Goal: Task Accomplishment & Management: Use online tool/utility

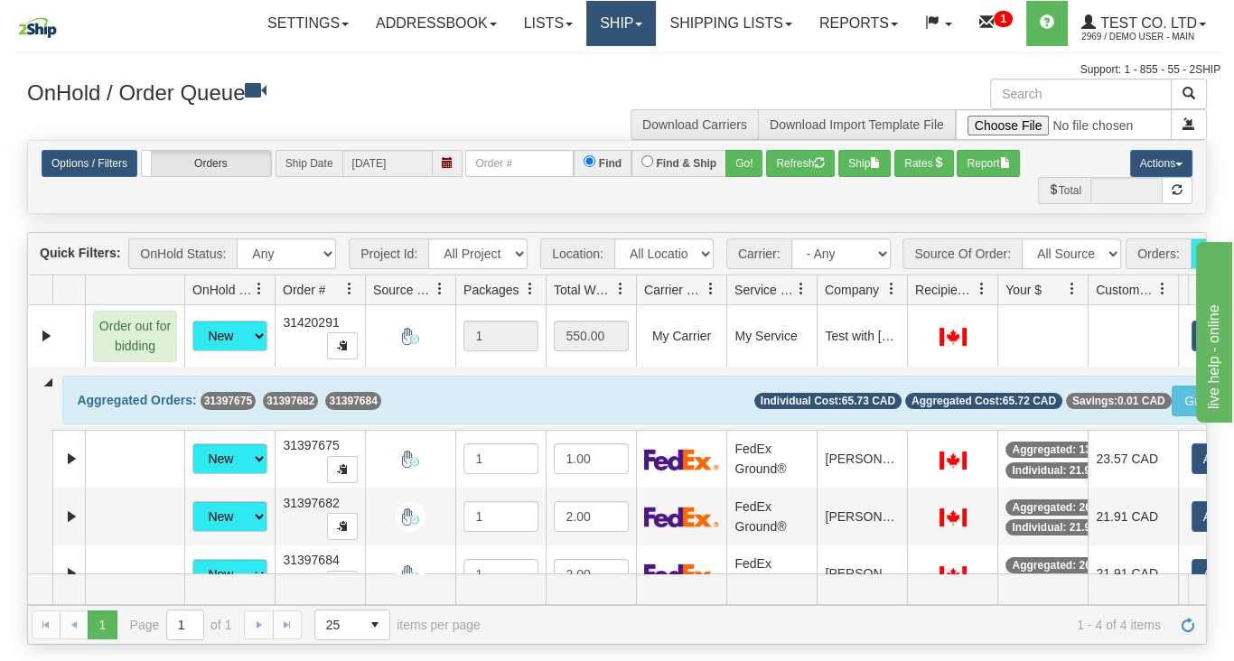
click at [610, 23] on link "Ship" at bounding box center [621, 23] width 70 height 45
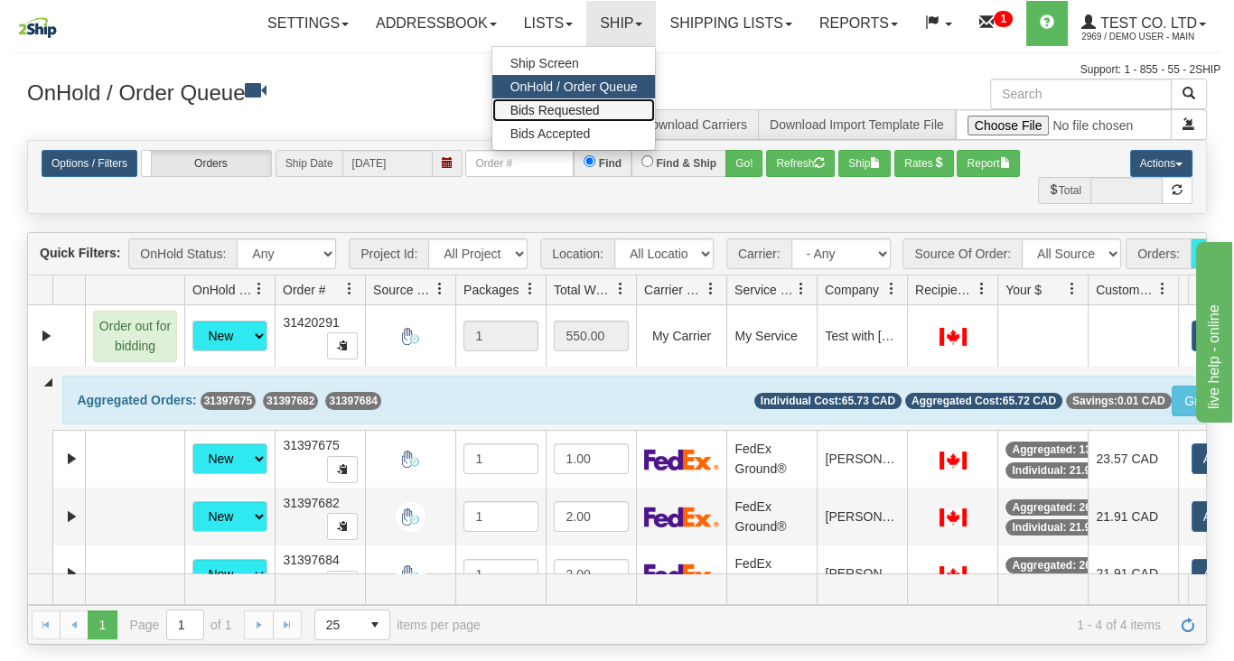
click at [552, 111] on span "Bids Requested" at bounding box center [554, 110] width 89 height 14
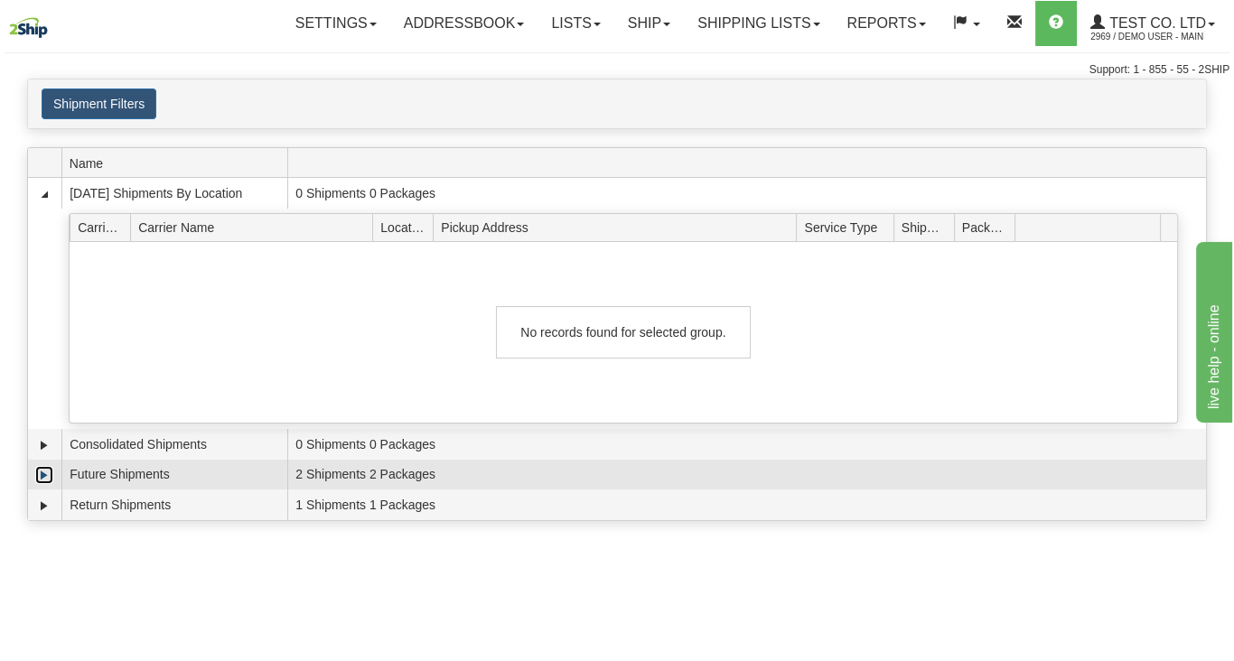
click at [41, 473] on link "Expand" at bounding box center [44, 475] width 18 height 18
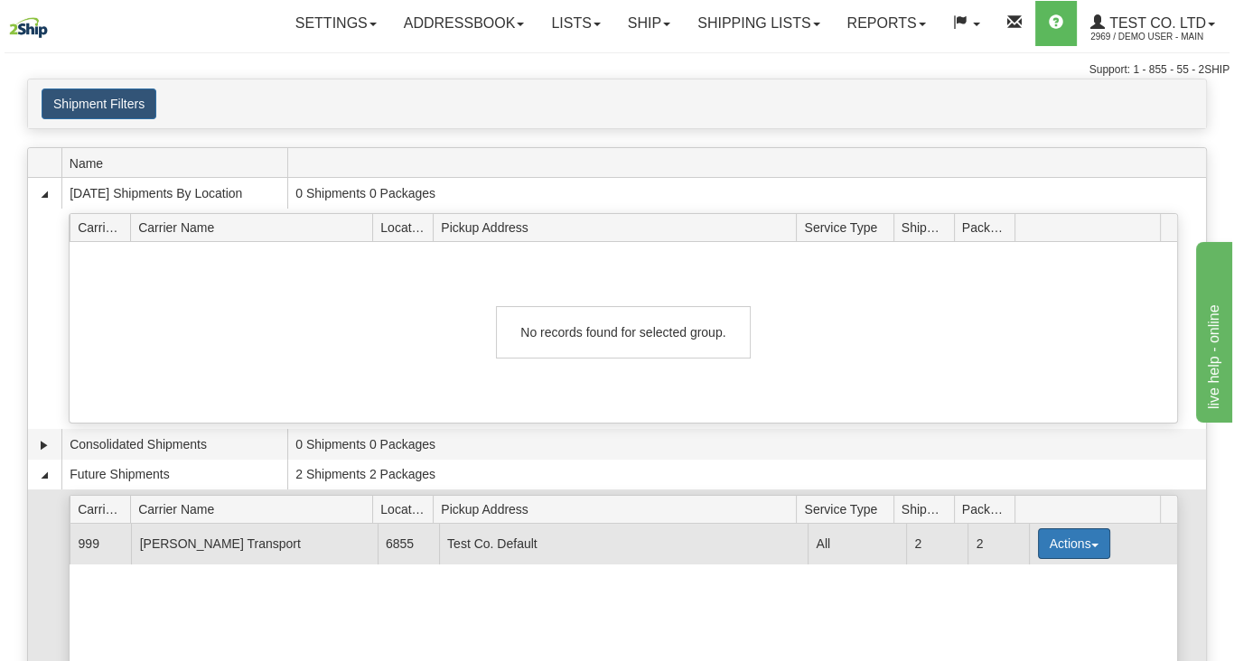
click at [1054, 545] on button "Actions" at bounding box center [1074, 543] width 72 height 31
click at [1012, 573] on span "Details" at bounding box center [1007, 577] width 49 height 13
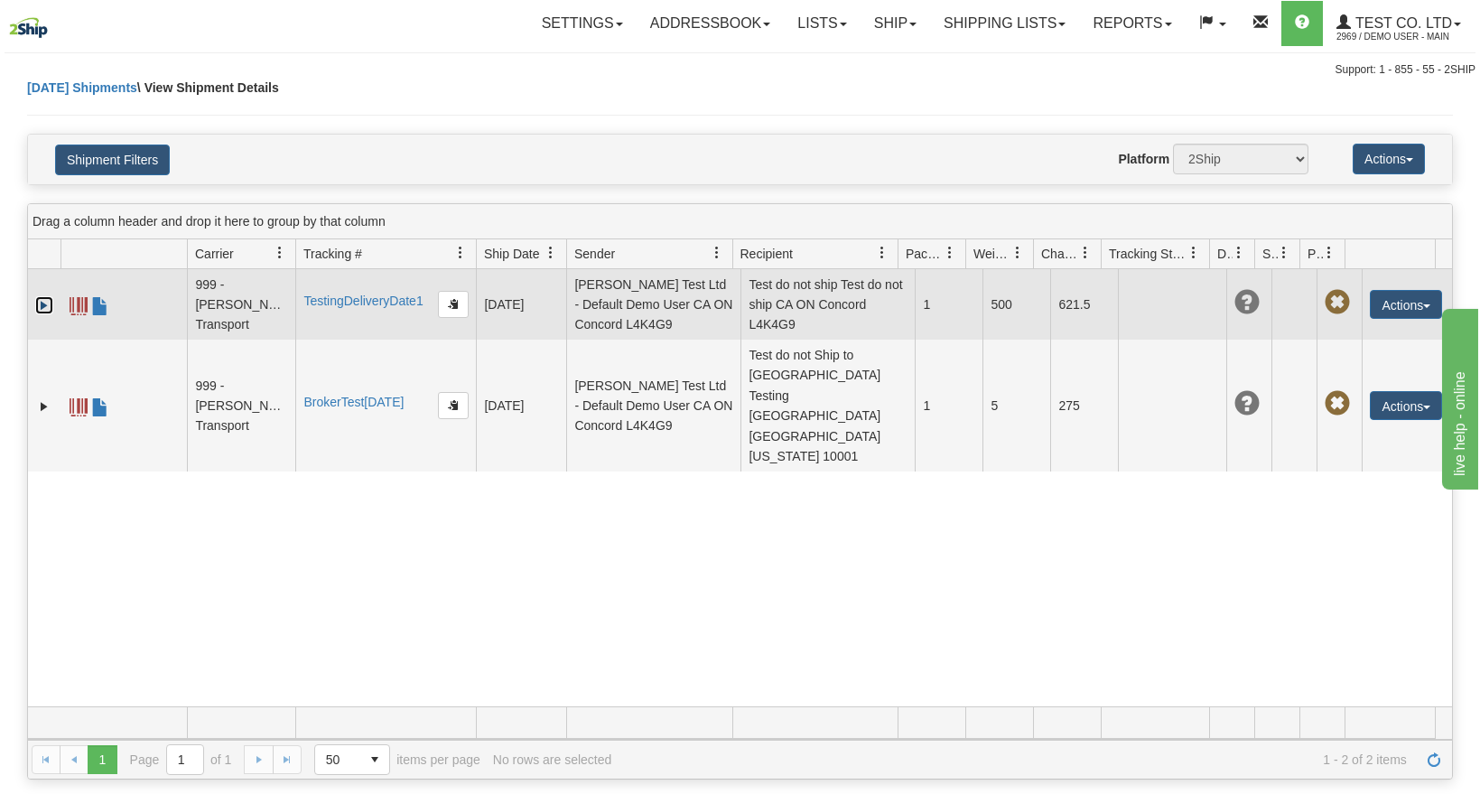
click at [44, 307] on link "Expand" at bounding box center [44, 305] width 18 height 18
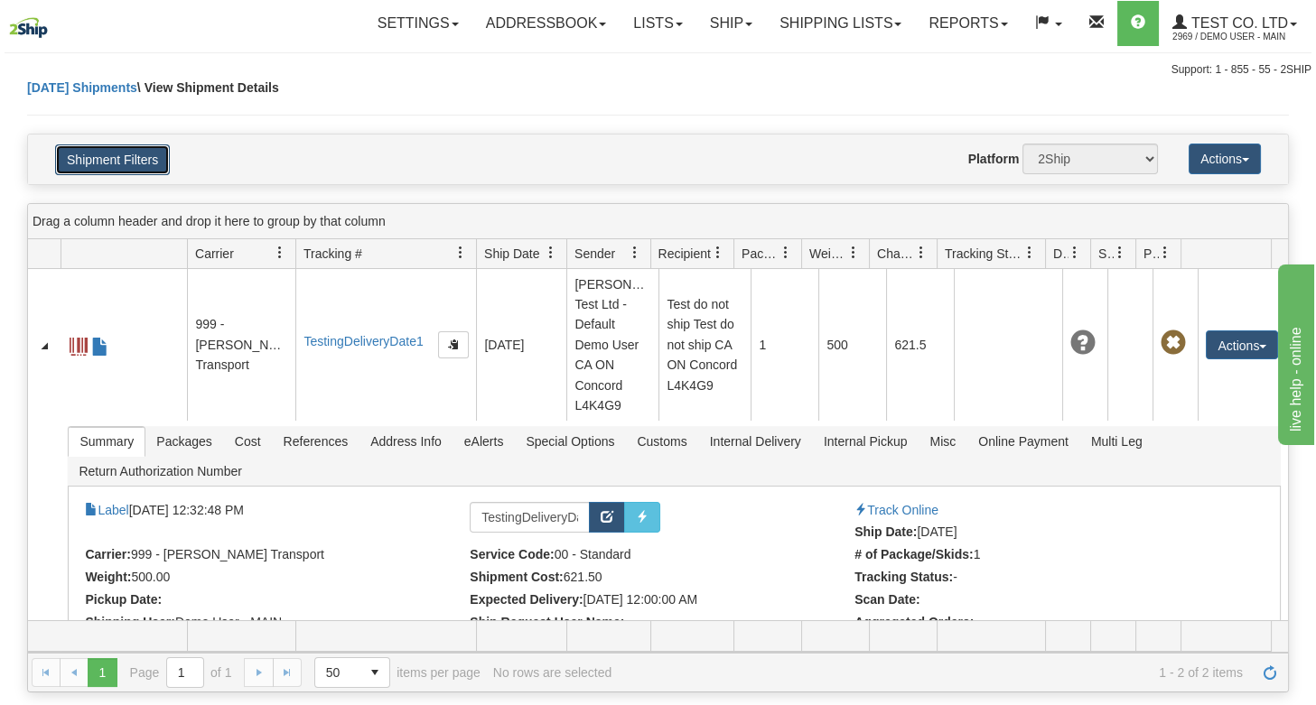
click at [110, 161] on button "Shipment Filters" at bounding box center [112, 160] width 115 height 31
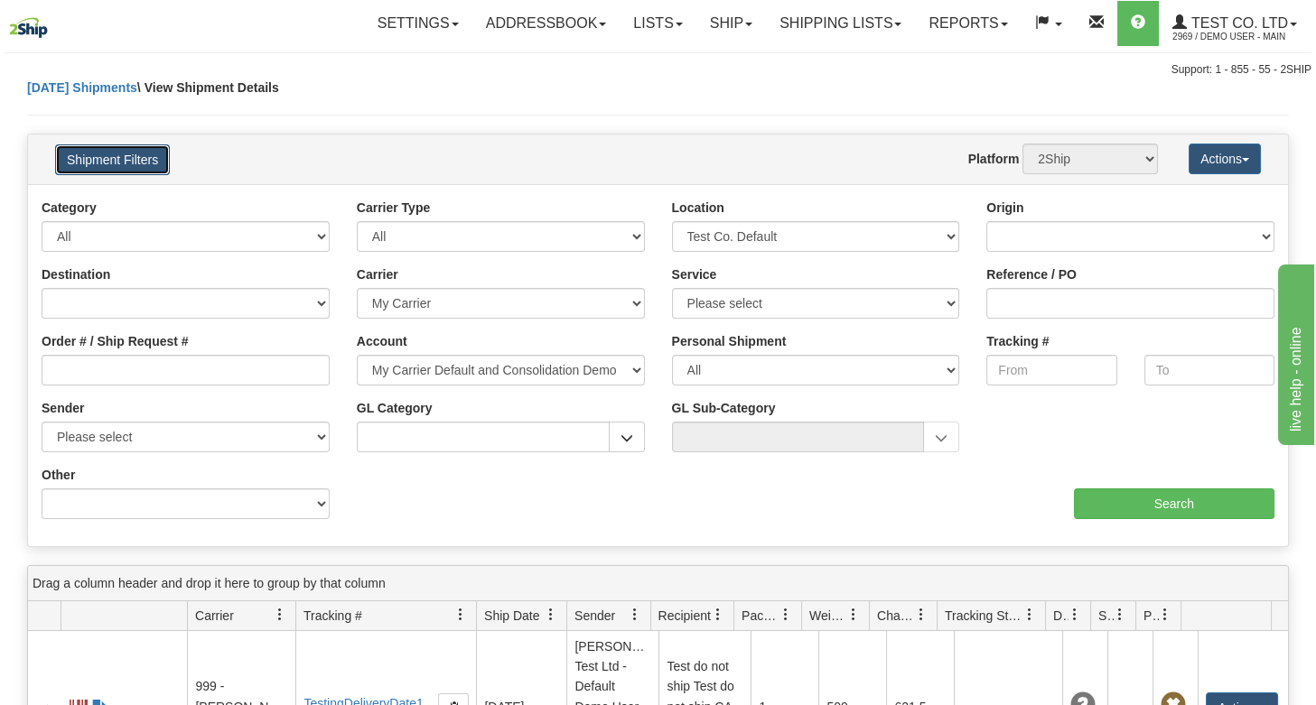
click at [112, 161] on button "Shipment Filters" at bounding box center [112, 160] width 115 height 31
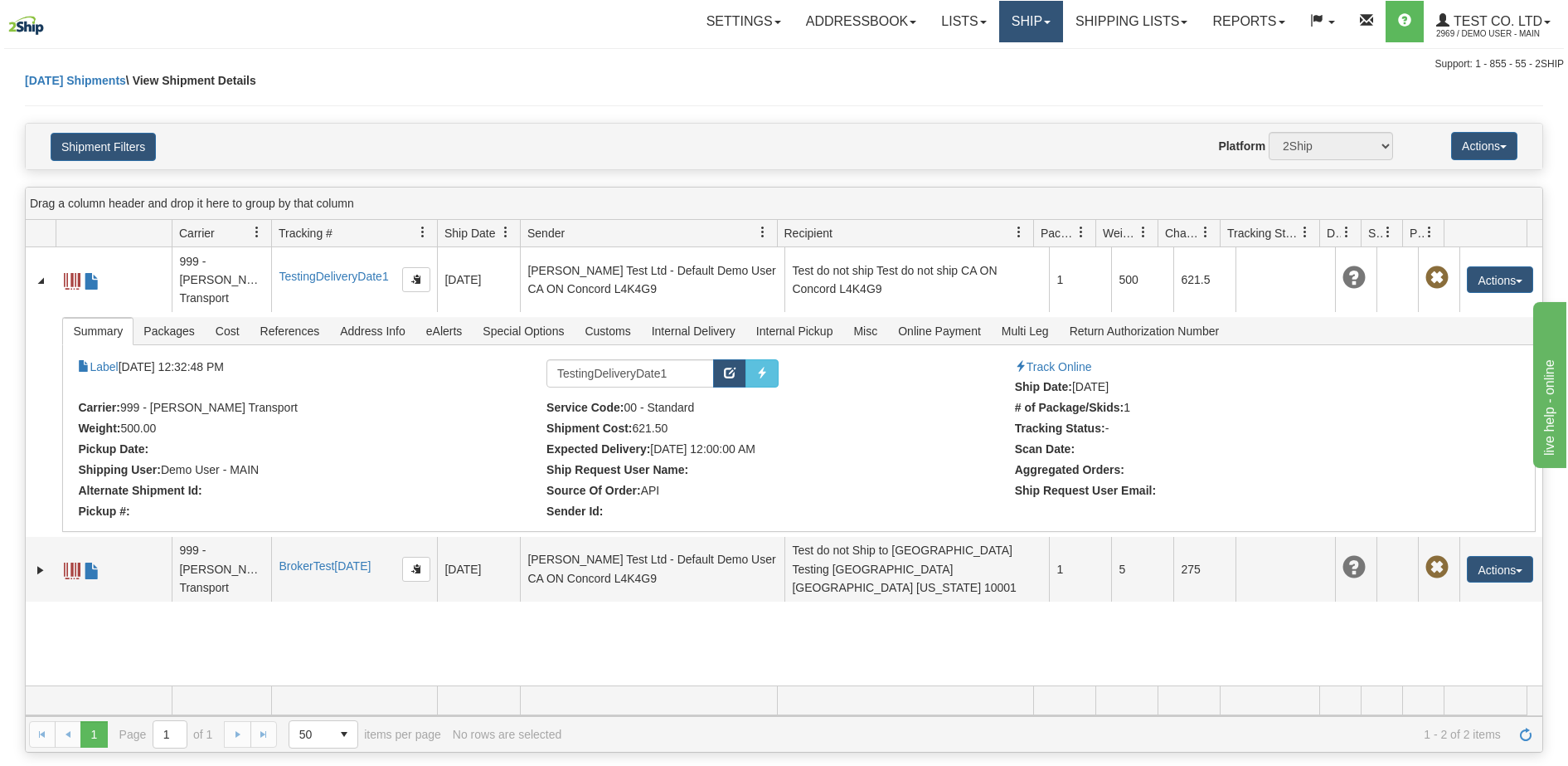
click at [1022, 25] on link "Ship" at bounding box center [1031, 21] width 64 height 41
click at [968, 59] on span "Ship Screen" at bounding box center [960, 58] width 63 height 13
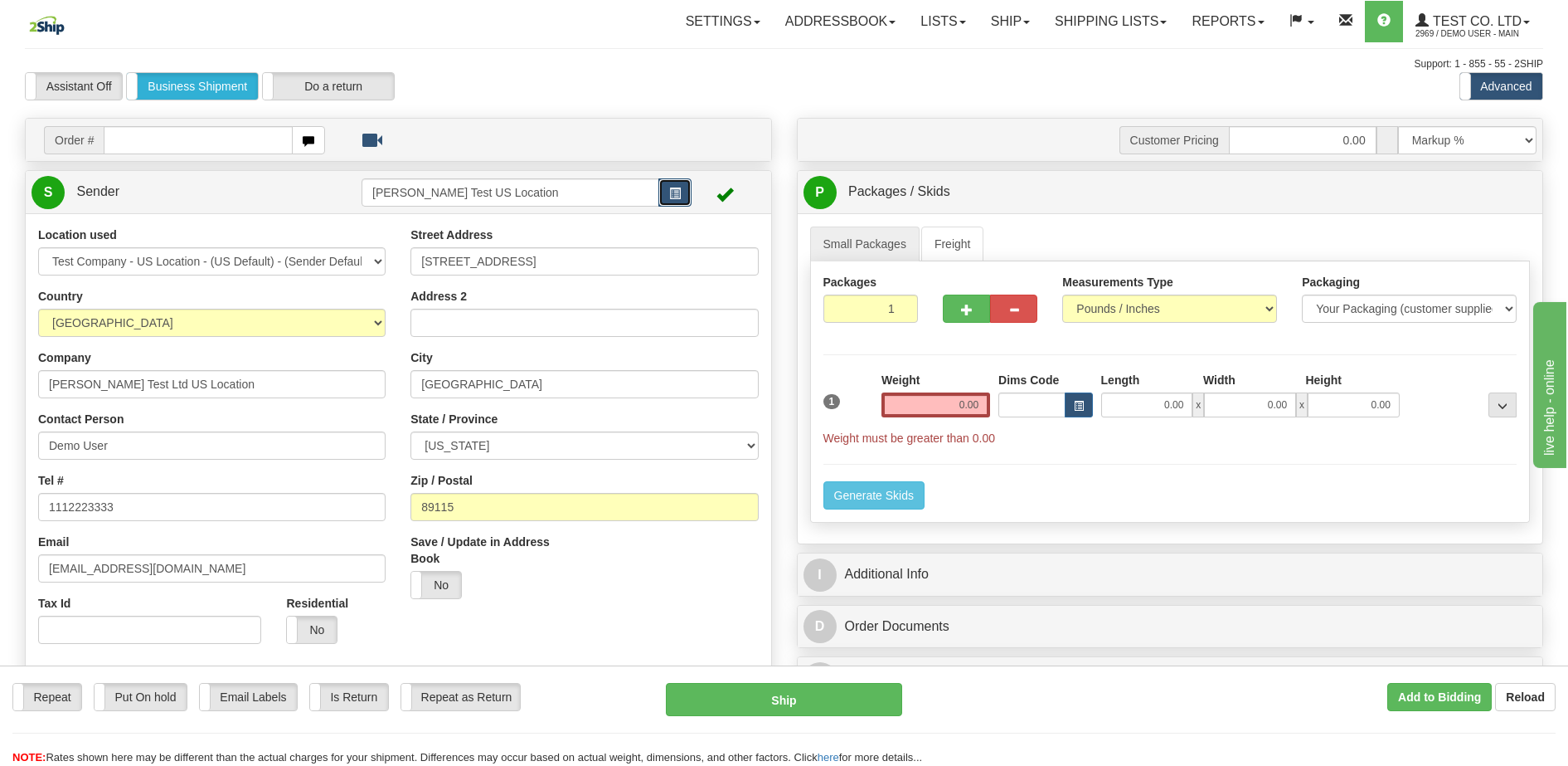
click at [666, 193] on button "button" at bounding box center [675, 192] width 33 height 28
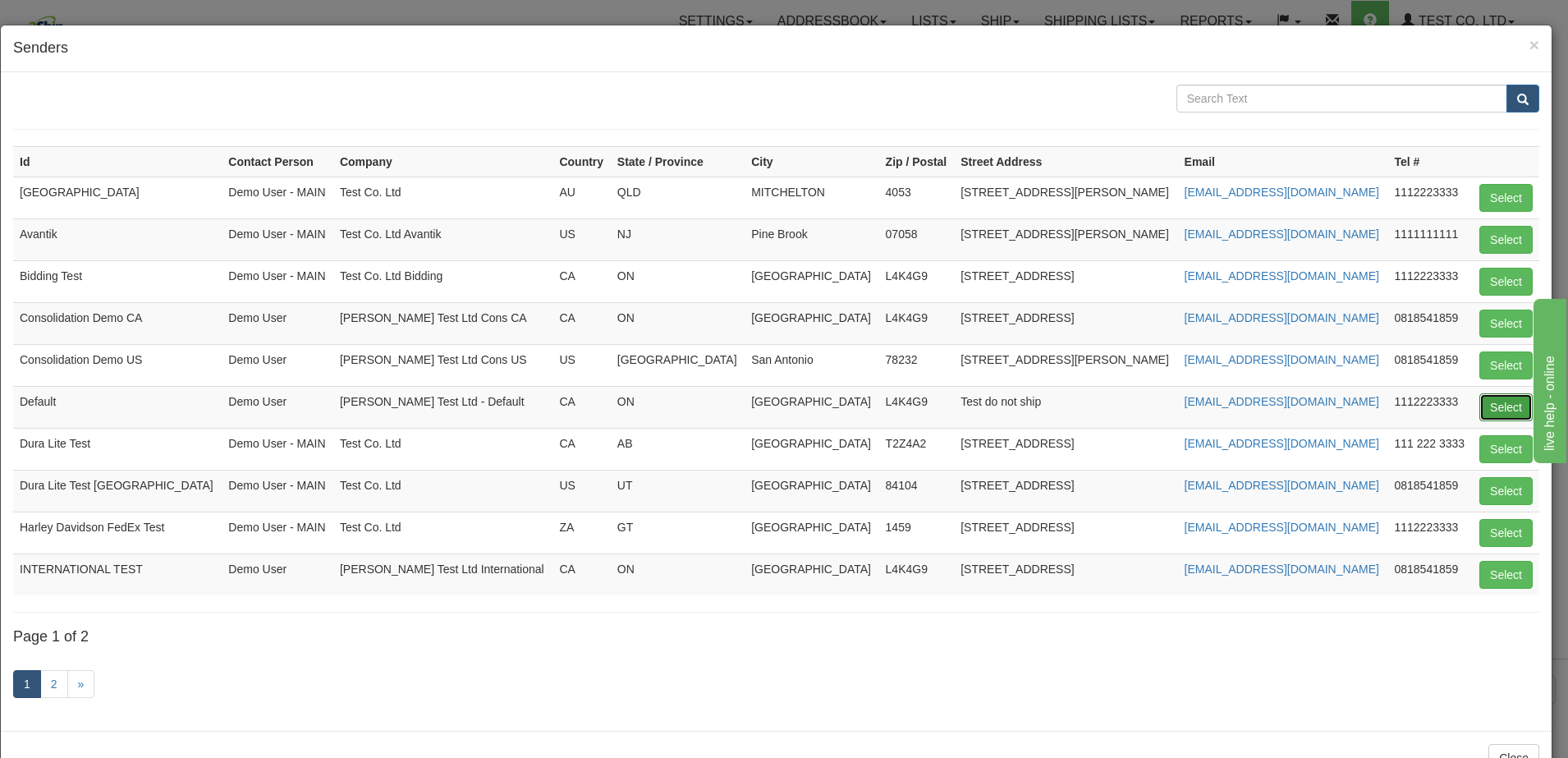
click at [1487, 408] on button "Select" at bounding box center [1506, 407] width 54 height 28
type input "Default"
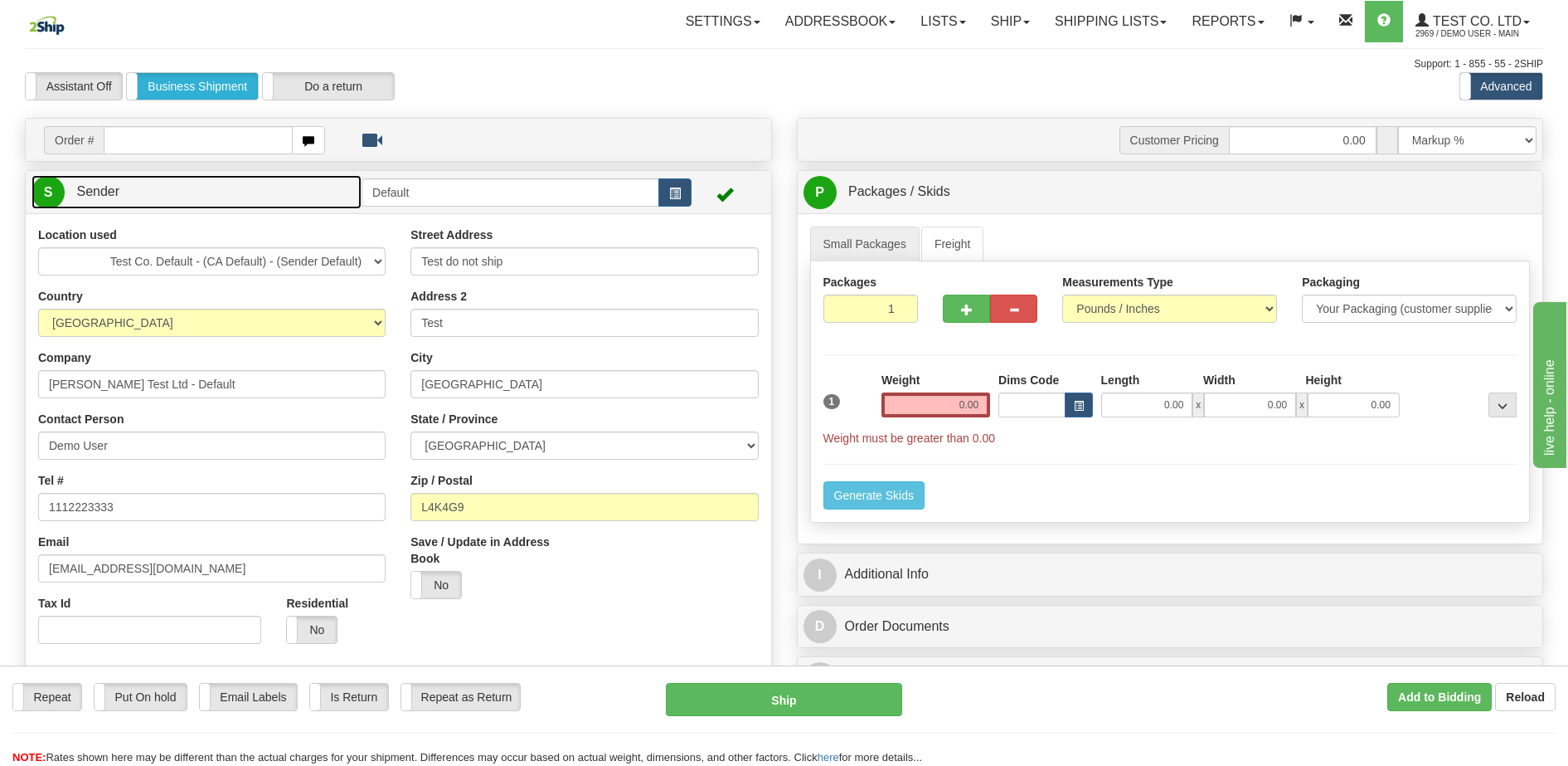
drag, startPoint x: 264, startPoint y: 189, endPoint x: 293, endPoint y: 208, distance: 34.7
click at [265, 190] on link "S Sender" at bounding box center [196, 192] width 330 height 34
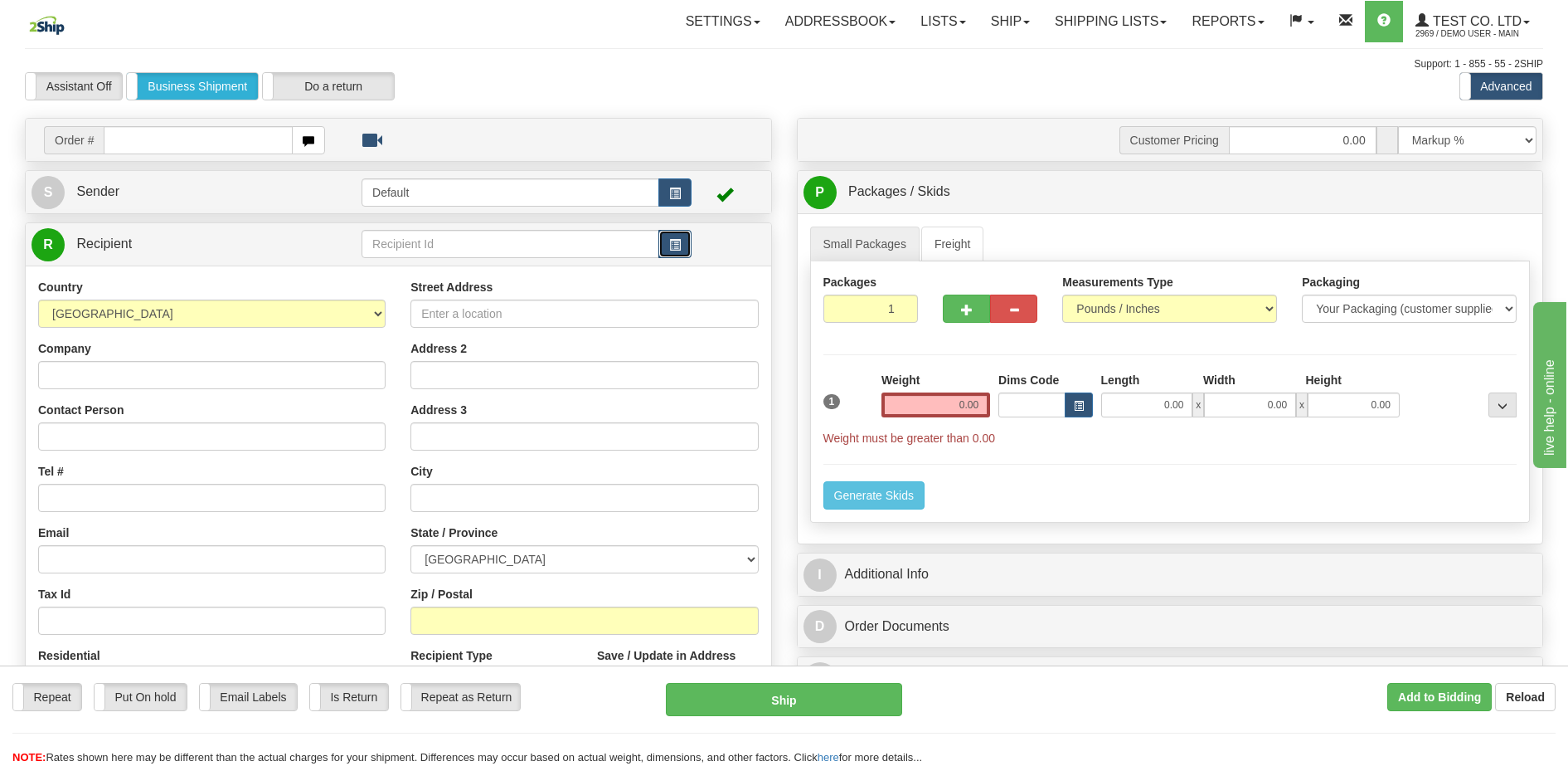
click at [675, 240] on span "button" at bounding box center [675, 245] width 12 height 11
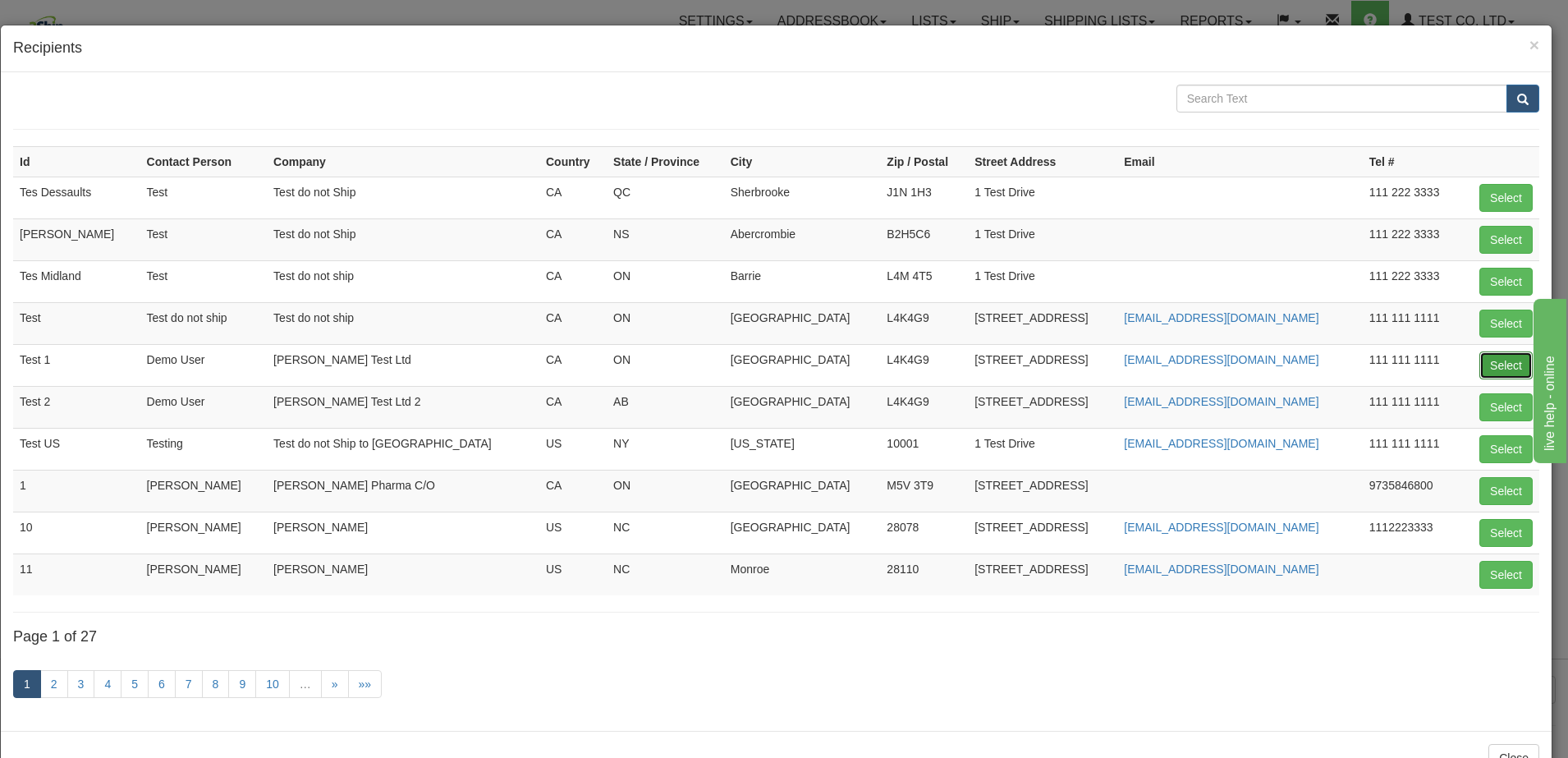
click at [1480, 360] on button "Select" at bounding box center [1506, 365] width 54 height 28
type input "Test 1"
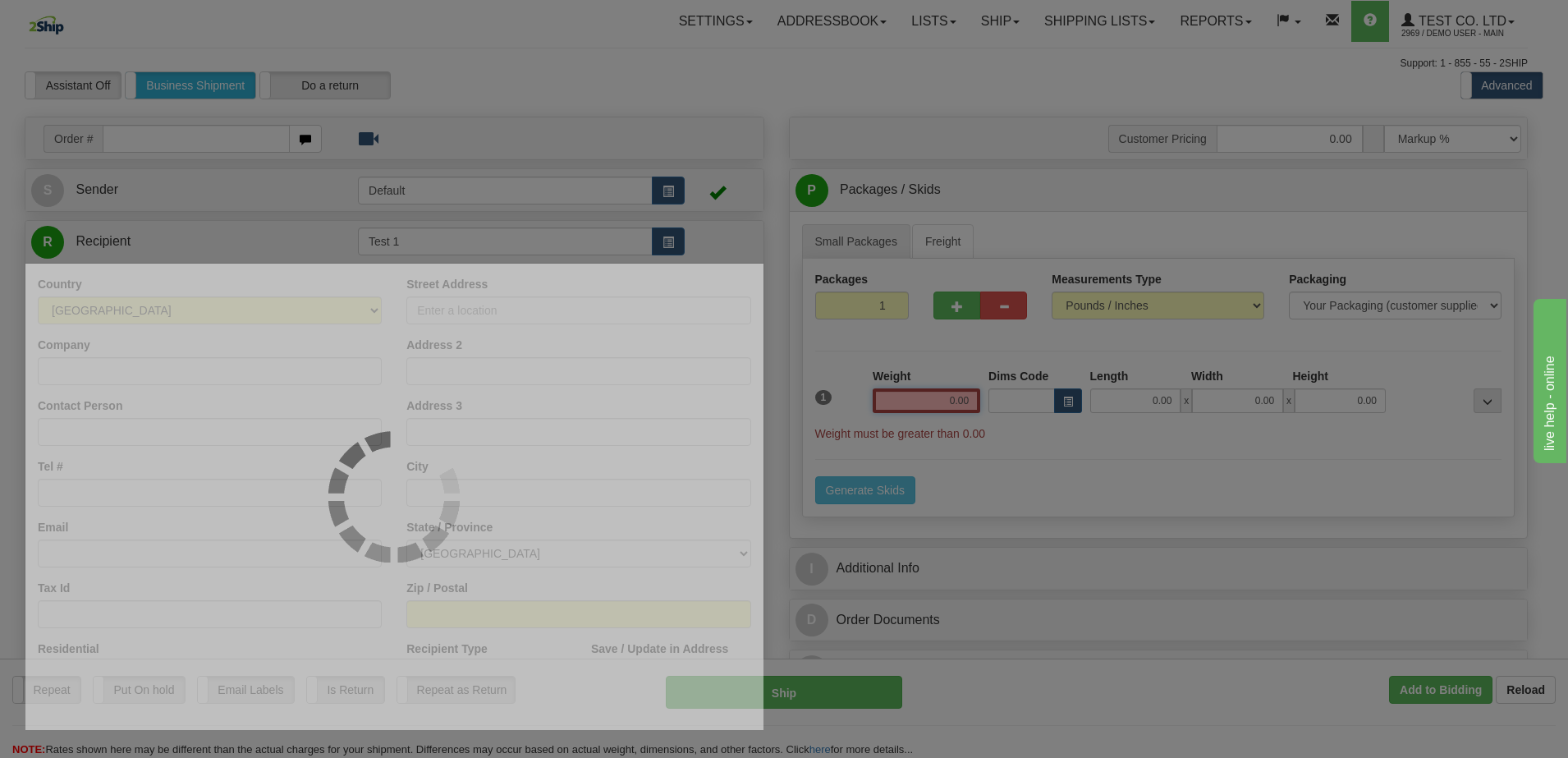
type input "50.00"
select select "1"
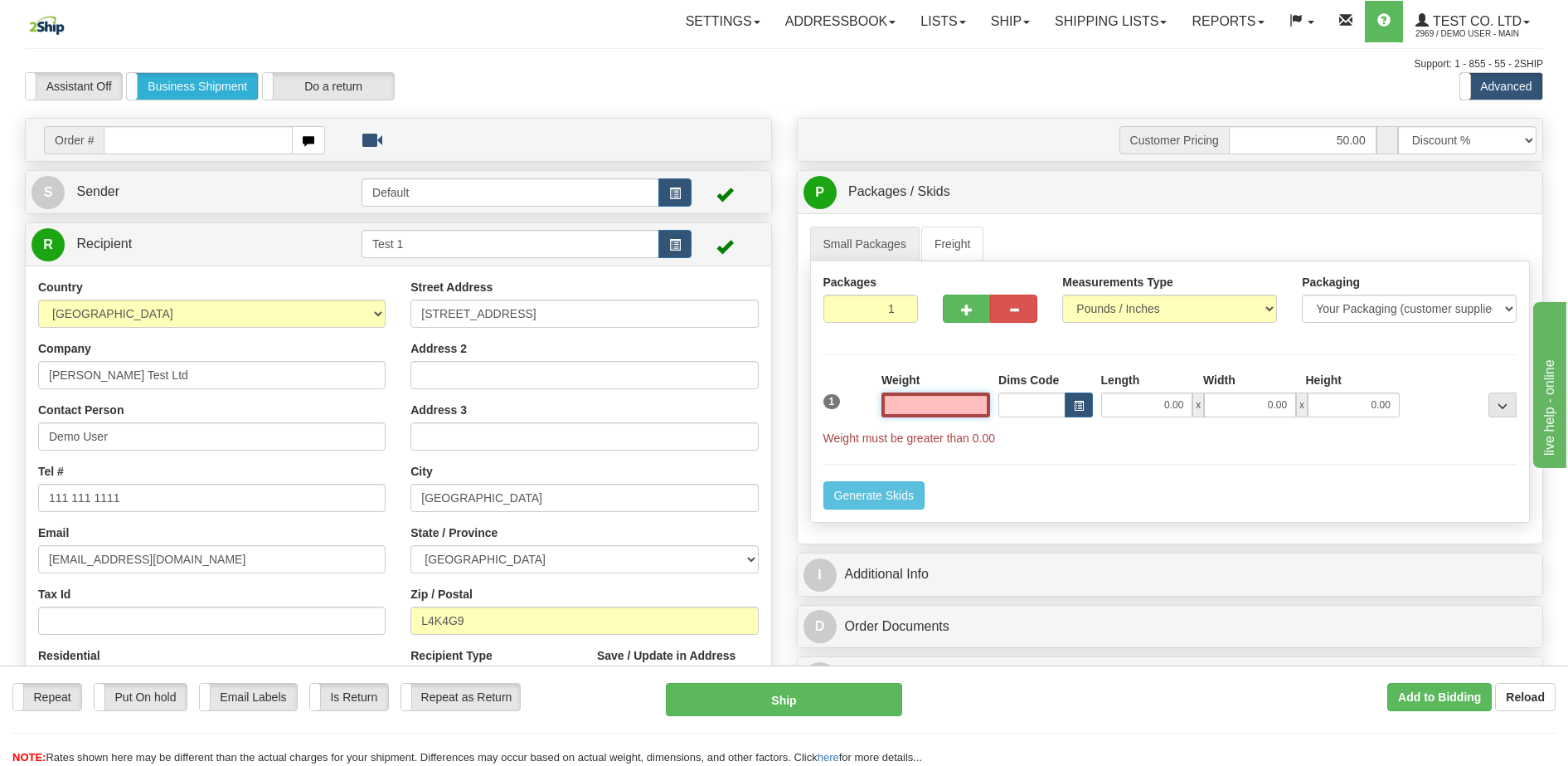
click at [955, 407] on input "text" at bounding box center [935, 404] width 108 height 25
type input "0.00"
click at [962, 241] on link "Freight" at bounding box center [952, 244] width 63 height 35
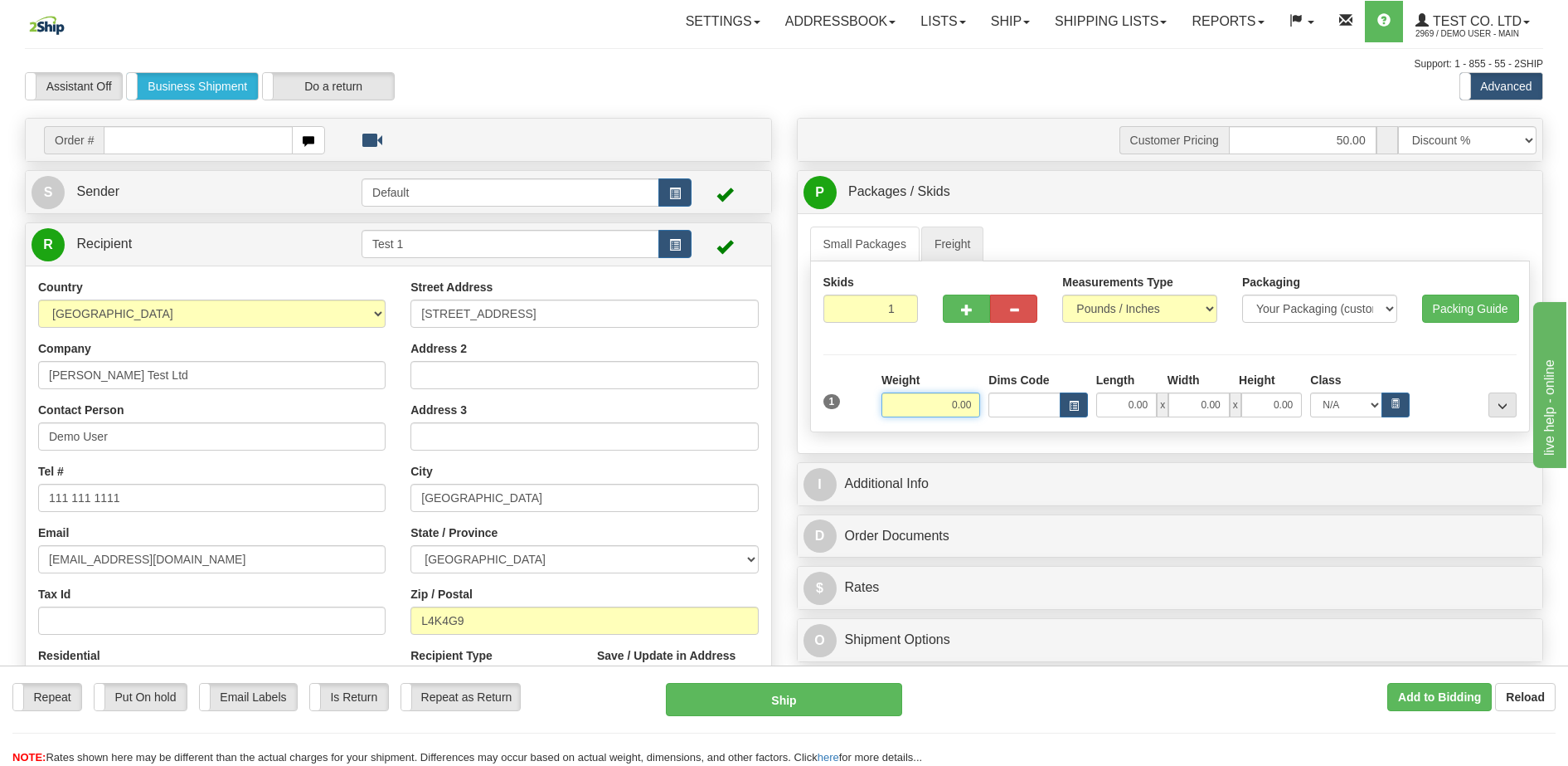
drag, startPoint x: 940, startPoint y: 398, endPoint x: 974, endPoint y: 408, distance: 35.4
click at [967, 406] on input "0.00" at bounding box center [930, 404] width 98 height 25
type input "1000.00"
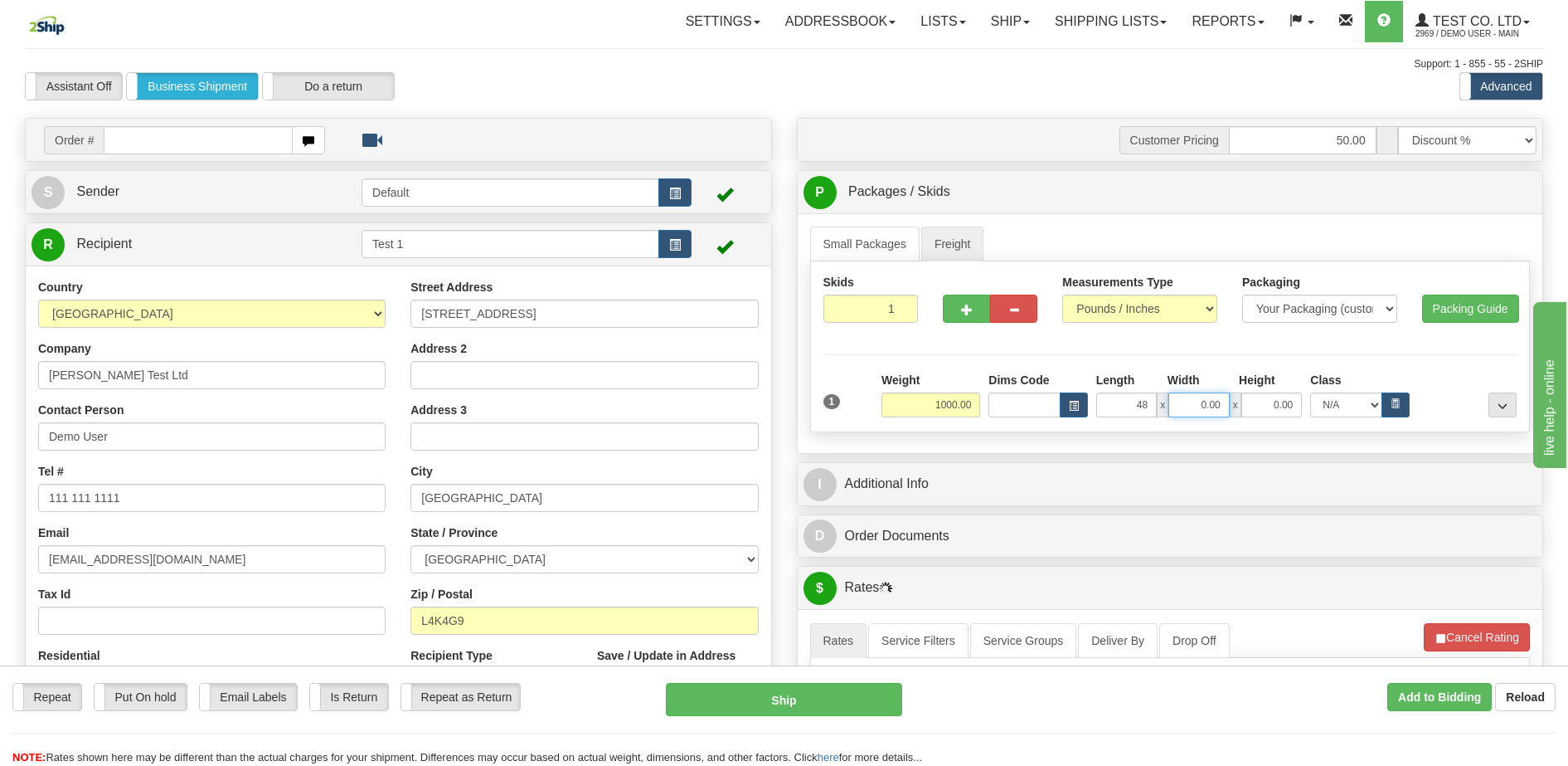
type input "48.00"
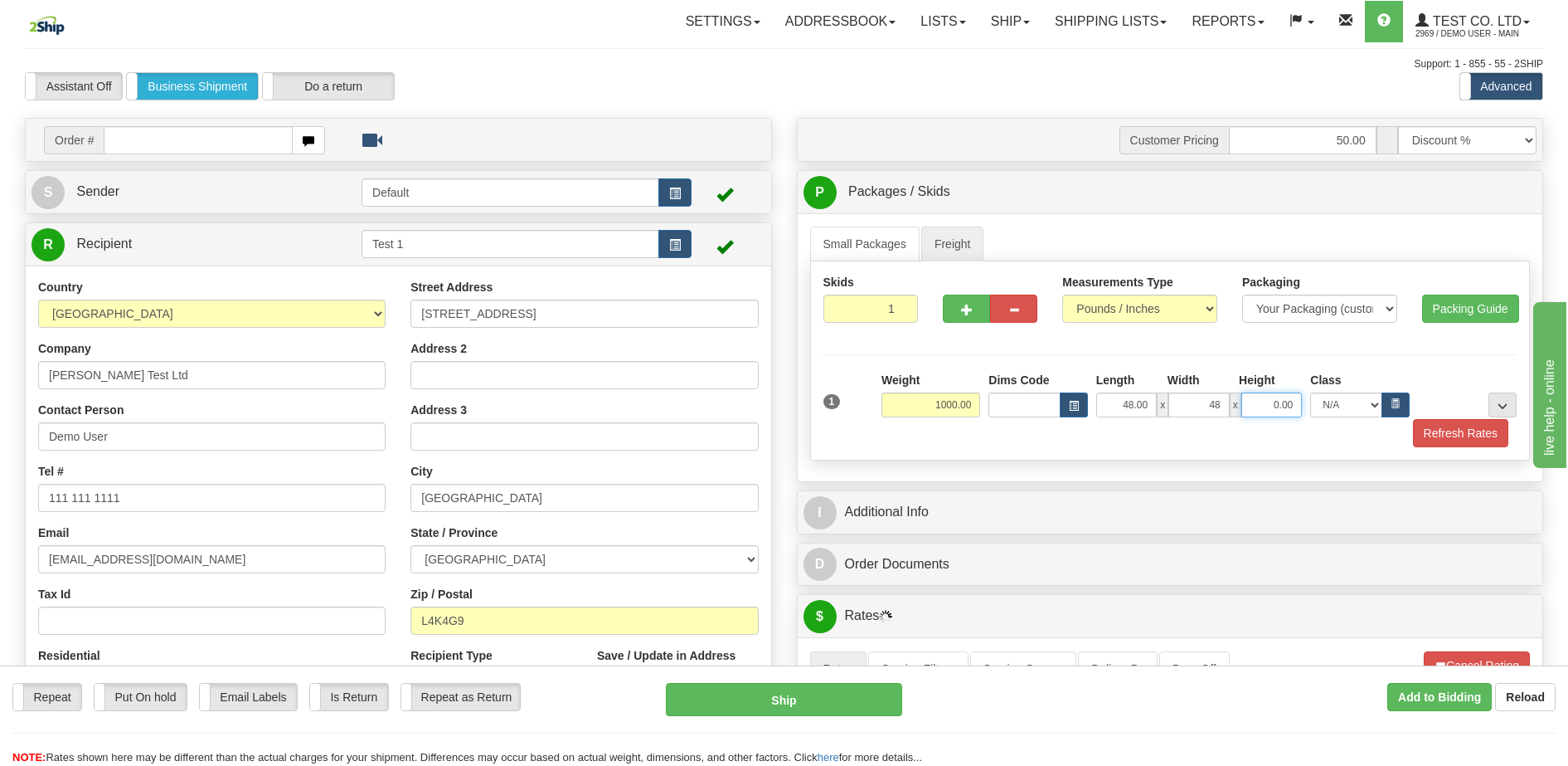
type input "48.00"
type input "40.00"
click at [1397, 397] on button "button" at bounding box center [1395, 404] width 28 height 25
select select "70.0"
click at [1441, 433] on button "Refresh Rates" at bounding box center [1461, 433] width 95 height 28
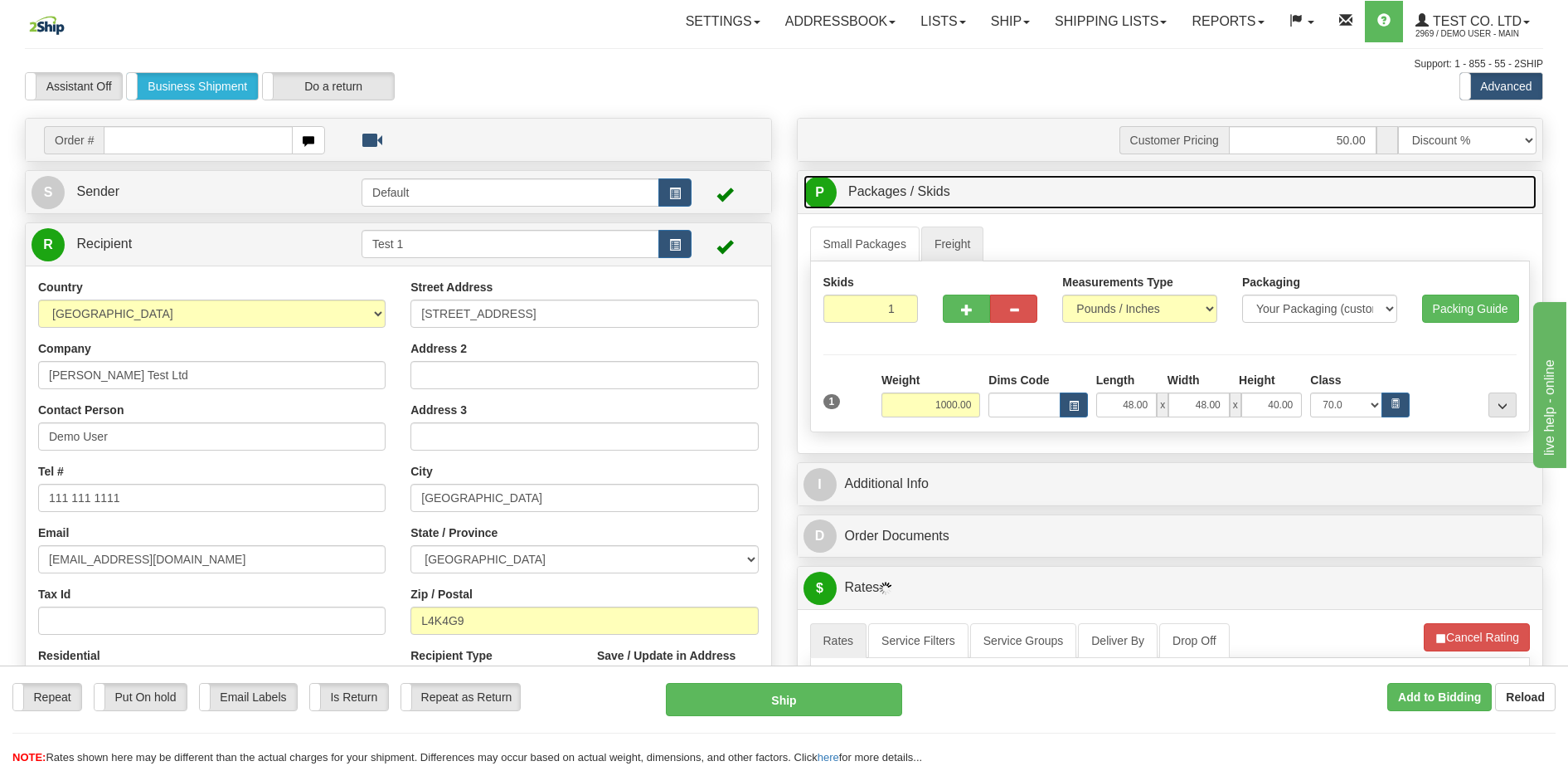
click at [1006, 190] on link "P Packages / Skids 1 Packages - Weight: 0.00 Lbs 1 Skids - Weight: NaN Lbs" at bounding box center [1170, 192] width 734 height 34
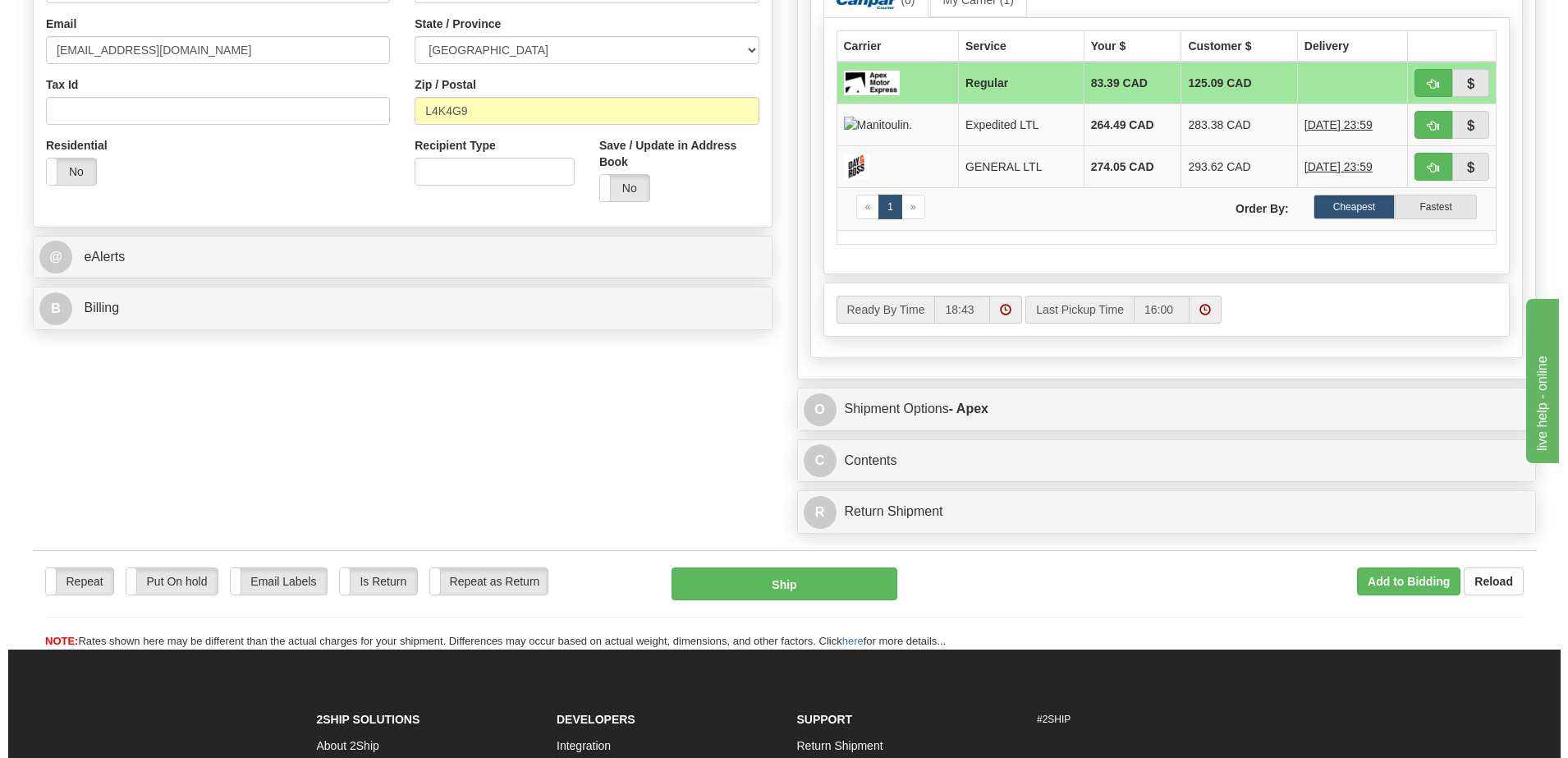
scroll to position [513, 0]
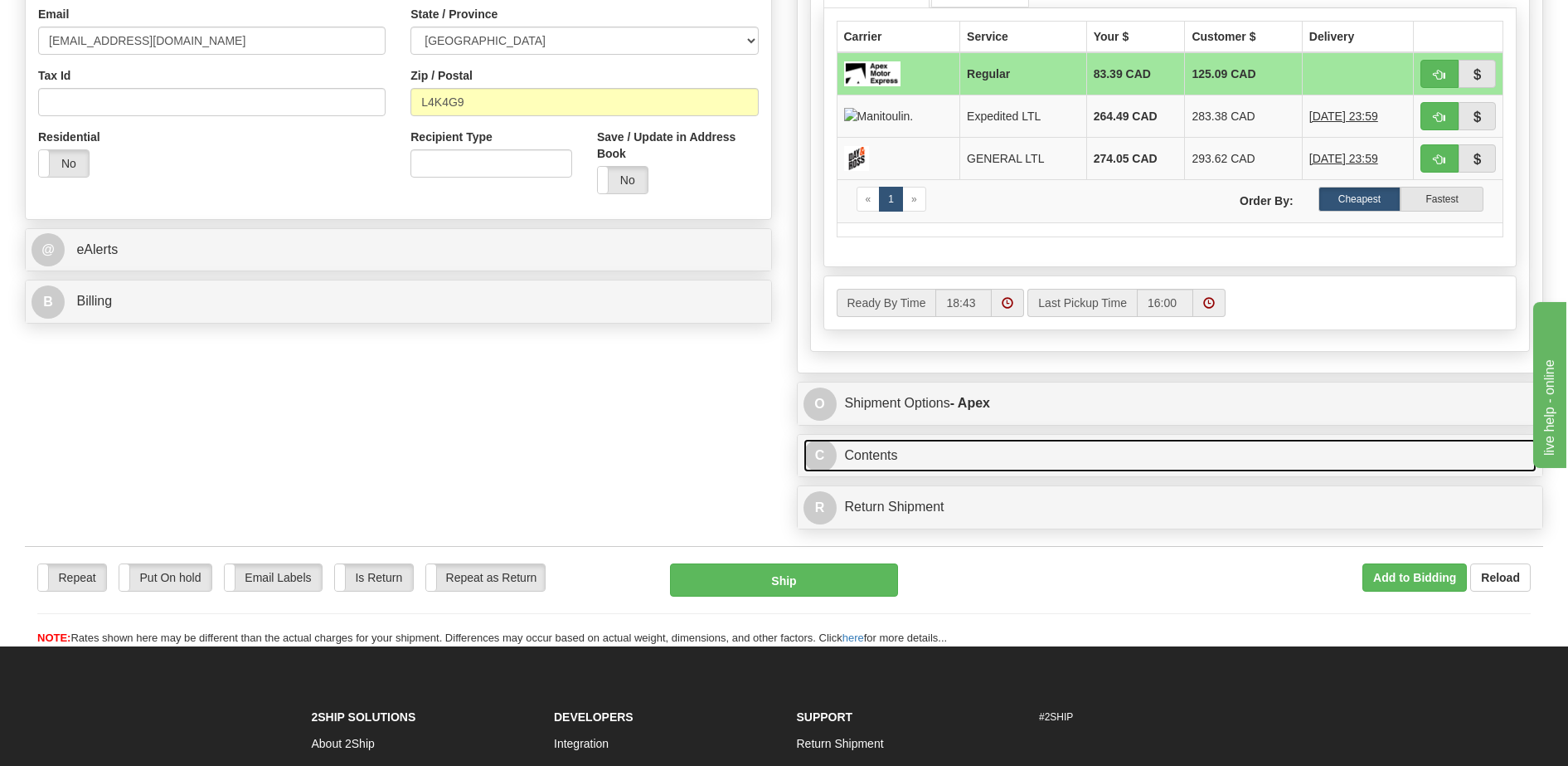
click at [1028, 453] on link "C Contents" at bounding box center [1170, 456] width 734 height 34
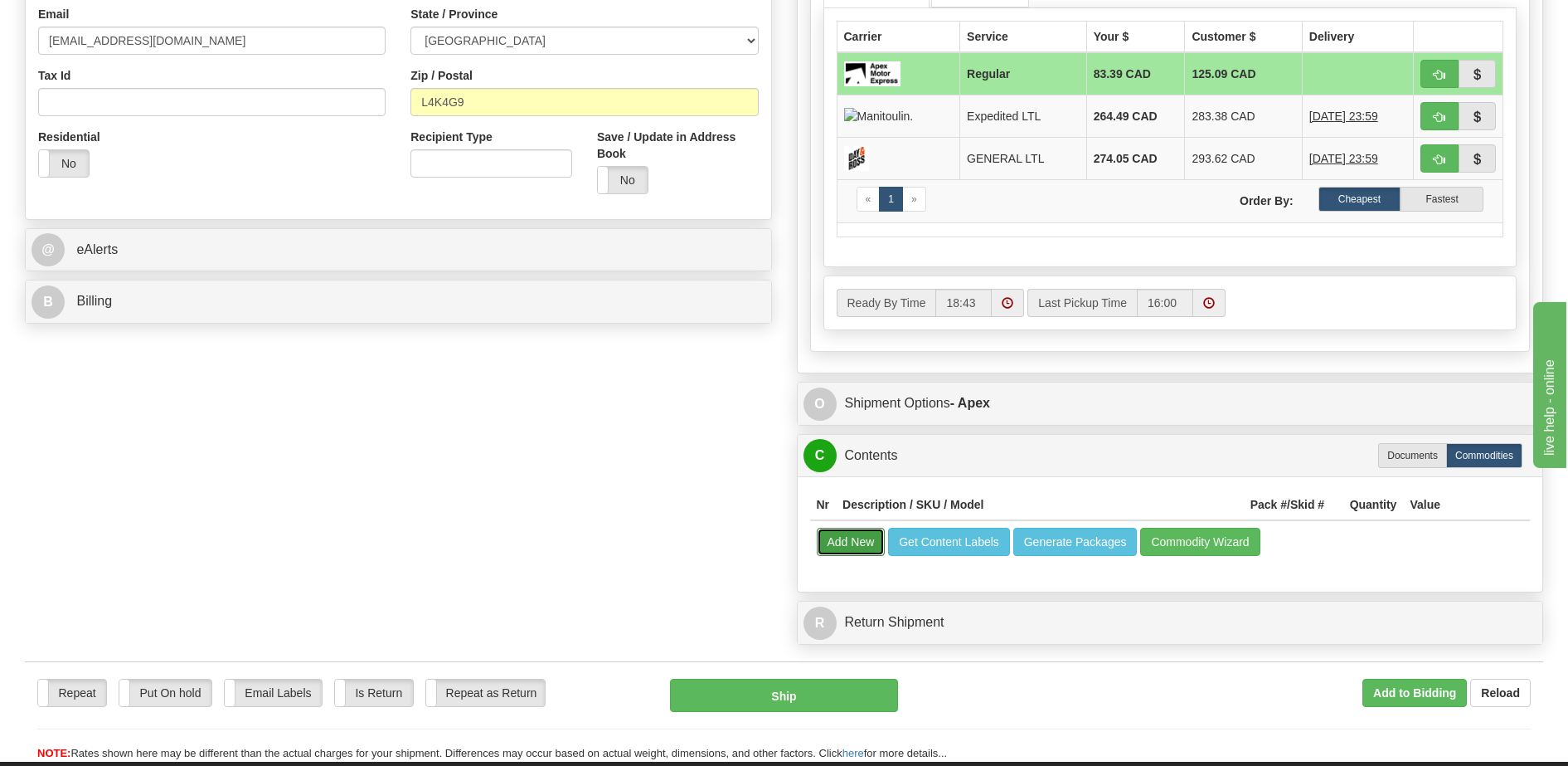
click at [852, 534] on button "Add New" at bounding box center [851, 541] width 69 height 28
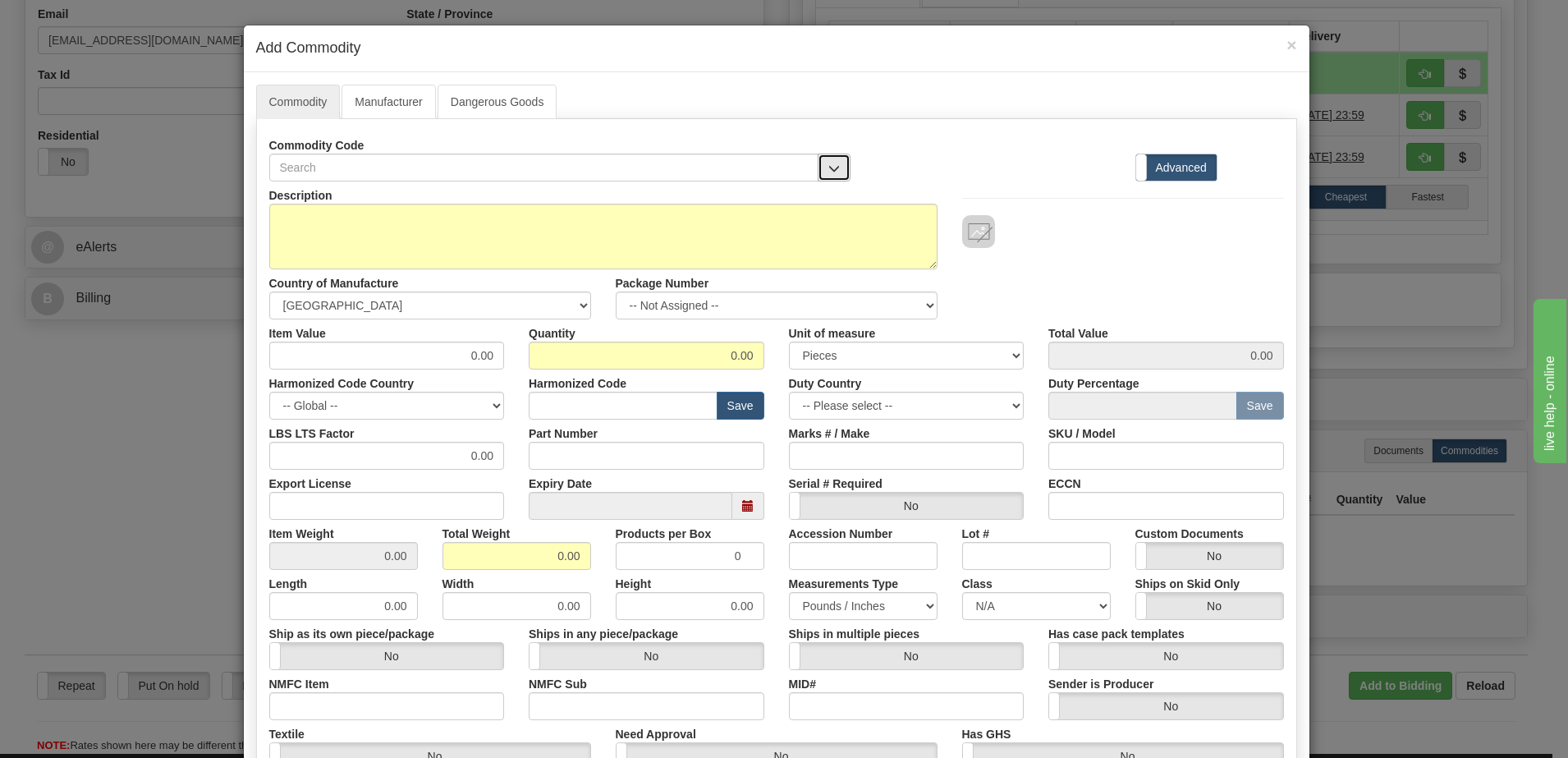
click at [833, 165] on button "button" at bounding box center [834, 167] width 33 height 28
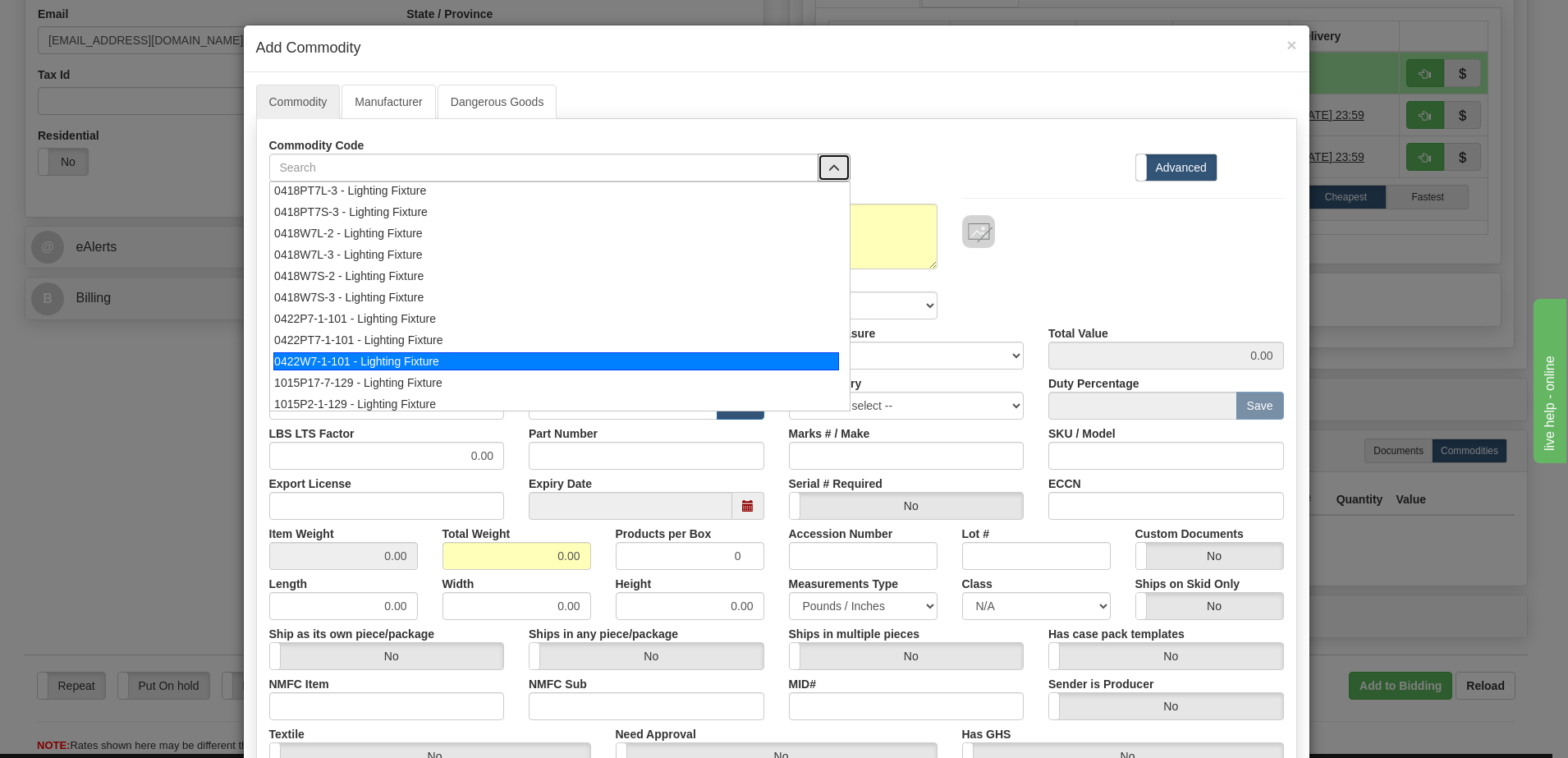
scroll to position [777, 0]
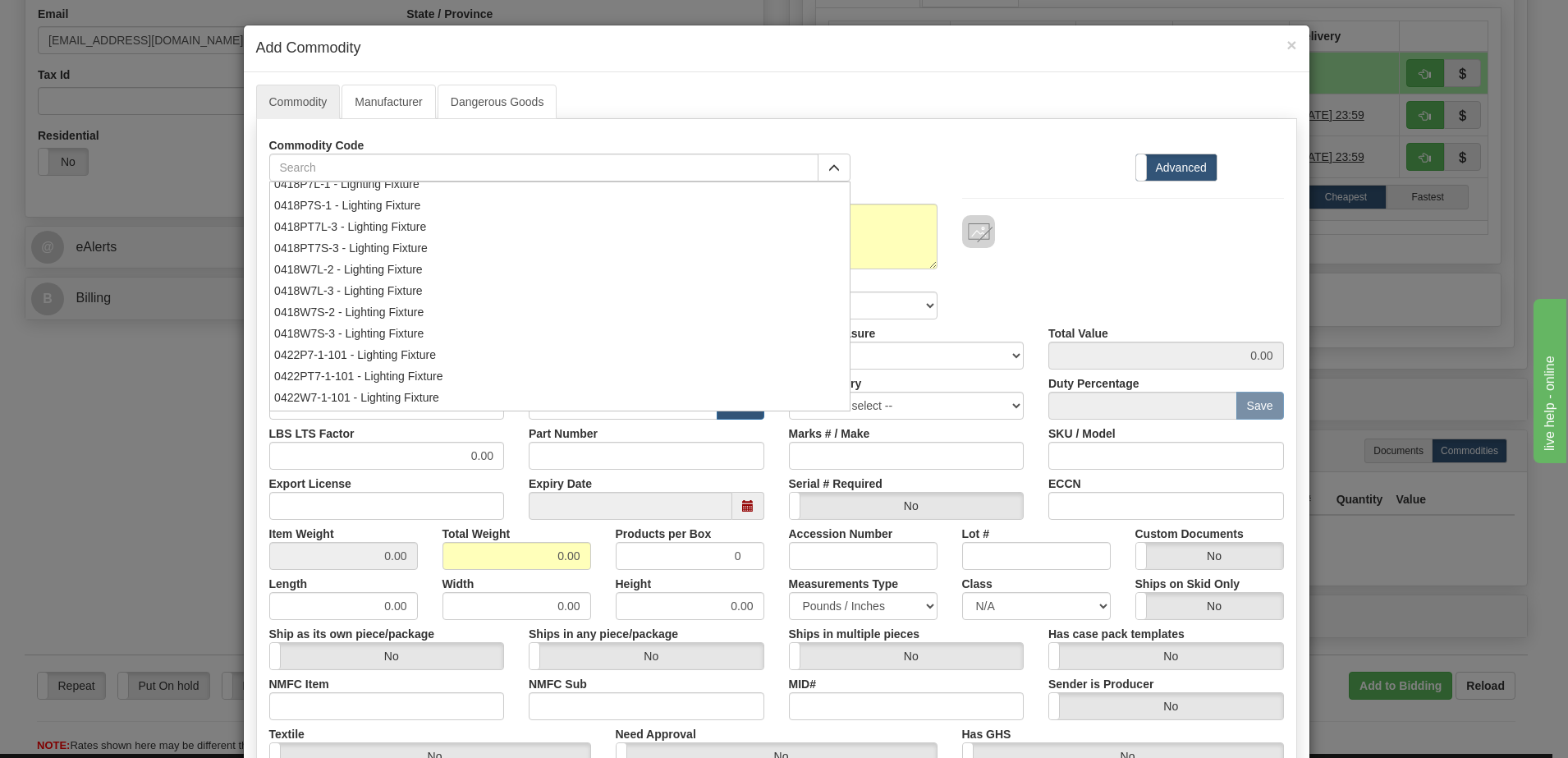
click at [898, 141] on div "Commodity Code - VN 0096W7-1-101 - Lighting Fixture 0407P6-1-101 - Lighting Fix…" at bounding box center [776, 156] width 1039 height 50
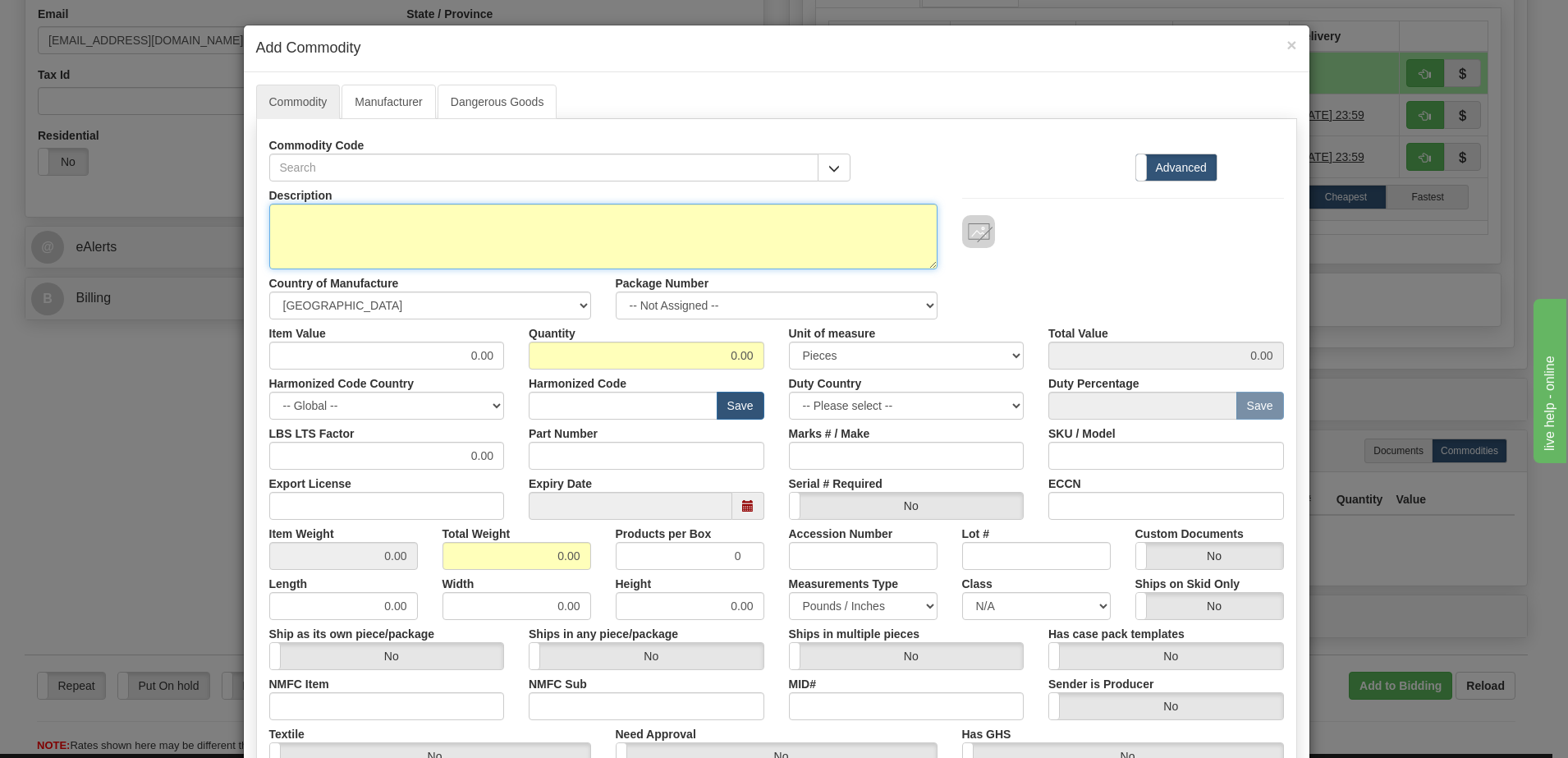
click at [372, 244] on textarea "Description" at bounding box center [603, 236] width 668 height 65
type textarea "Green Candies"
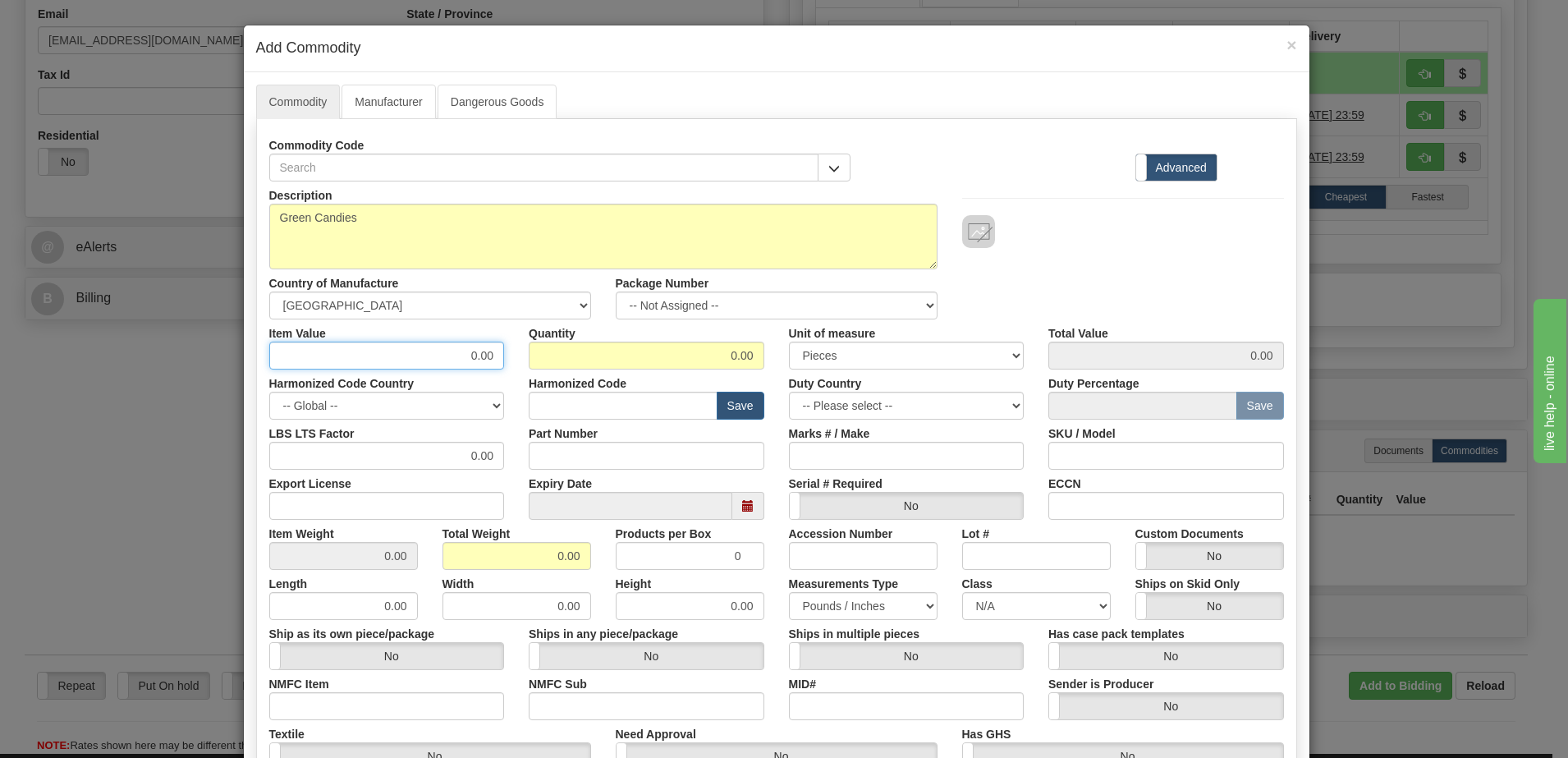
drag, startPoint x: 451, startPoint y: 349, endPoint x: 623, endPoint y: 360, distance: 172.4
click at [580, 375] on div "Description Green Candies Country of Manufacture -- Unknown -- AFGHANISTAN ALAN…" at bounding box center [776, 543] width 1014 height 723
type input "10"
type input "150"
type input "1500.00"
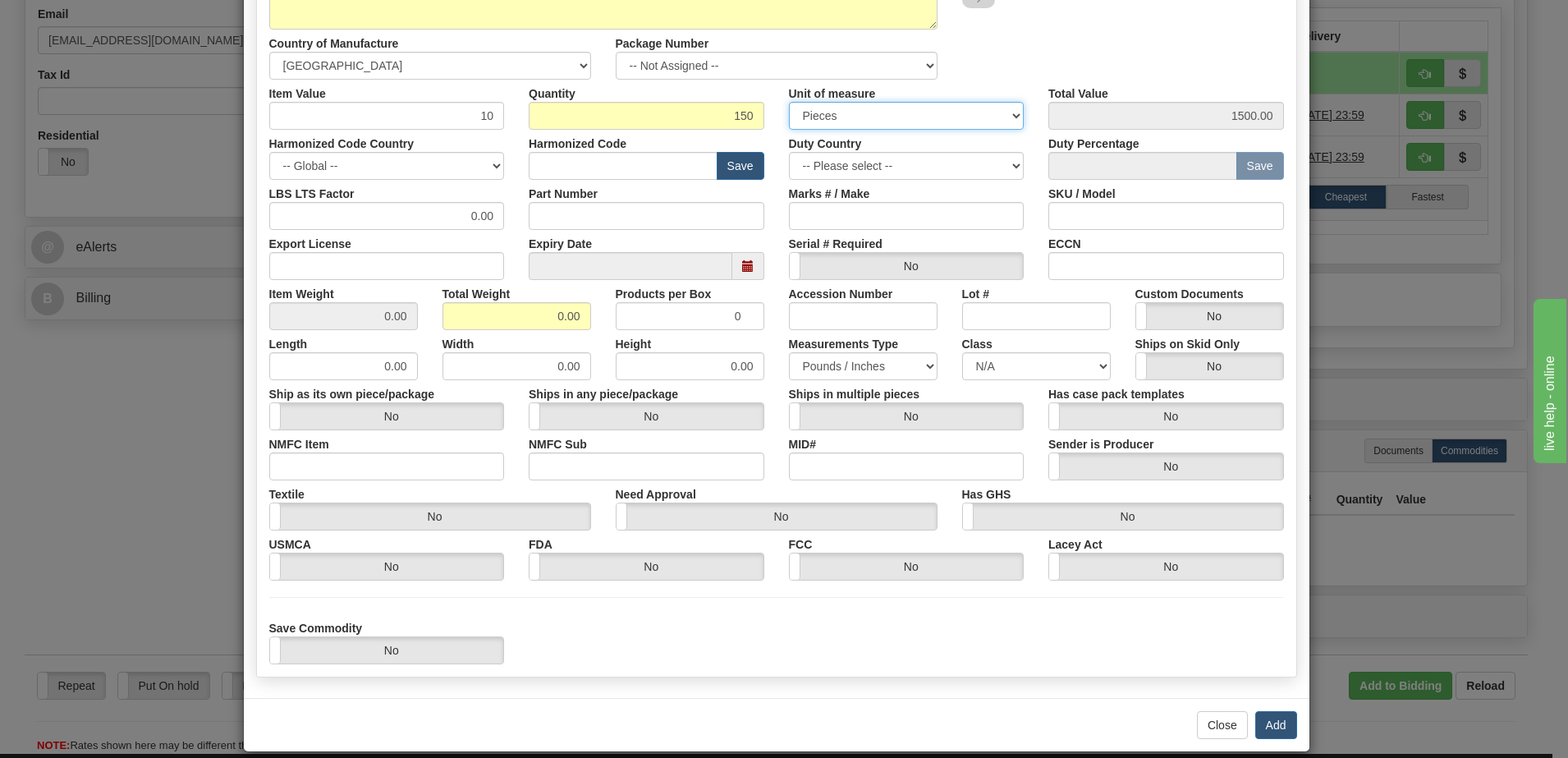
scroll to position [259, 0]
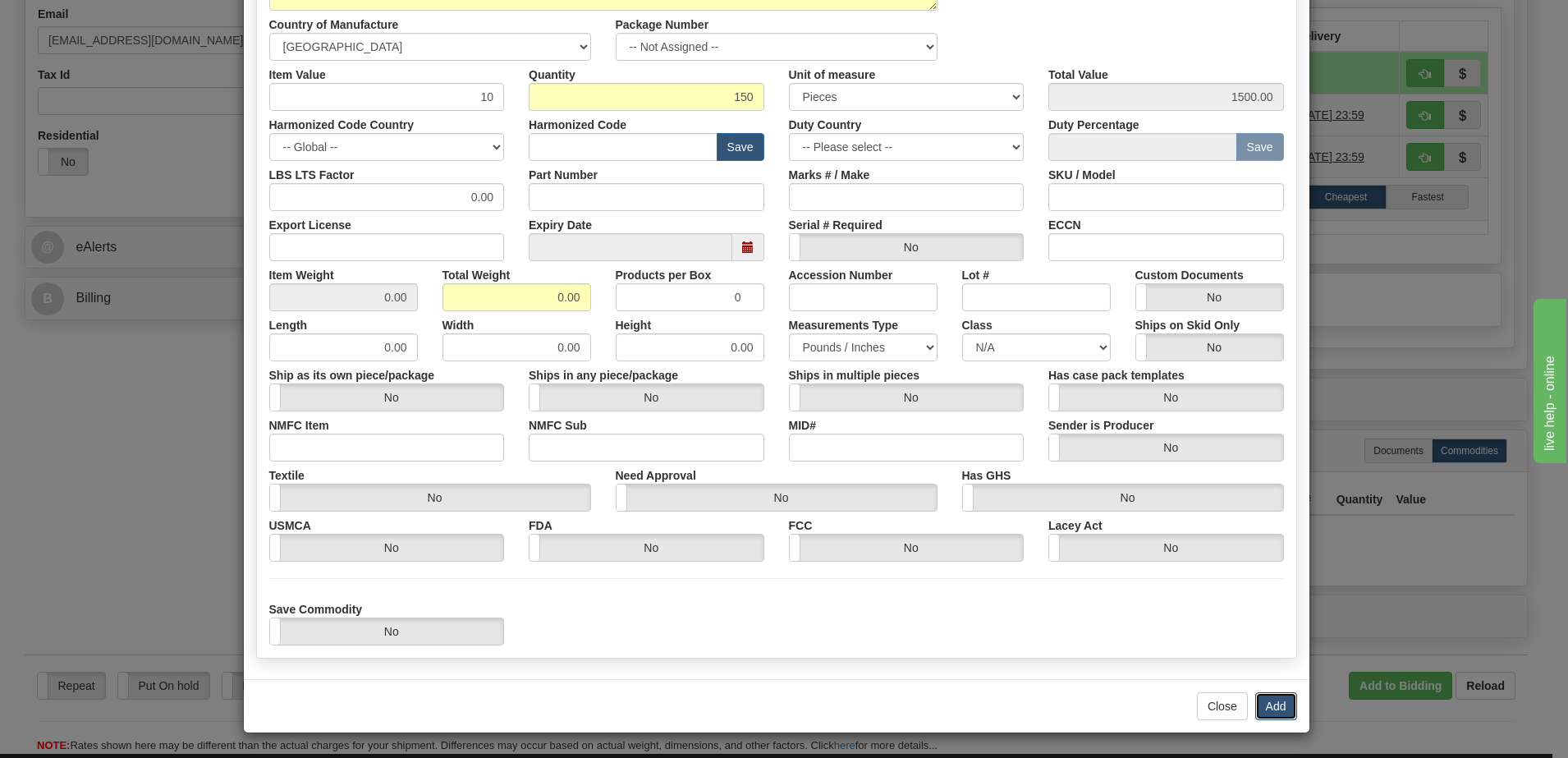
click at [1268, 693] on button "Add" at bounding box center [1276, 705] width 42 height 28
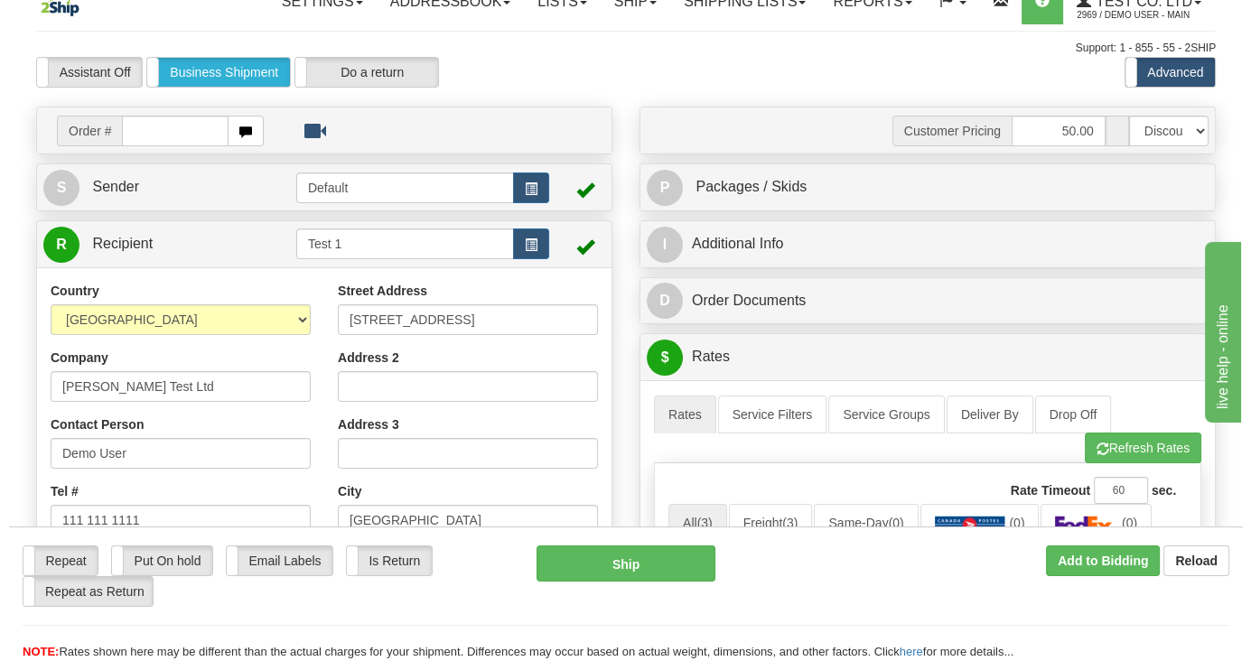
scroll to position [0, 0]
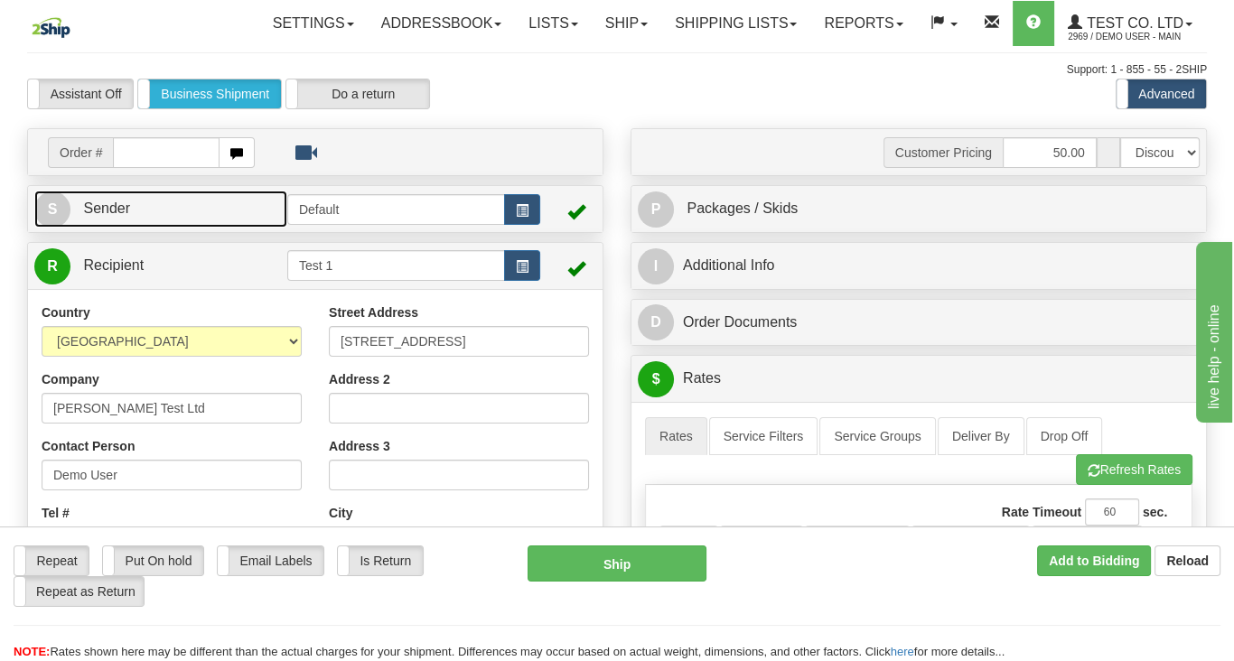
click at [183, 228] on link "S Sender" at bounding box center [160, 209] width 253 height 37
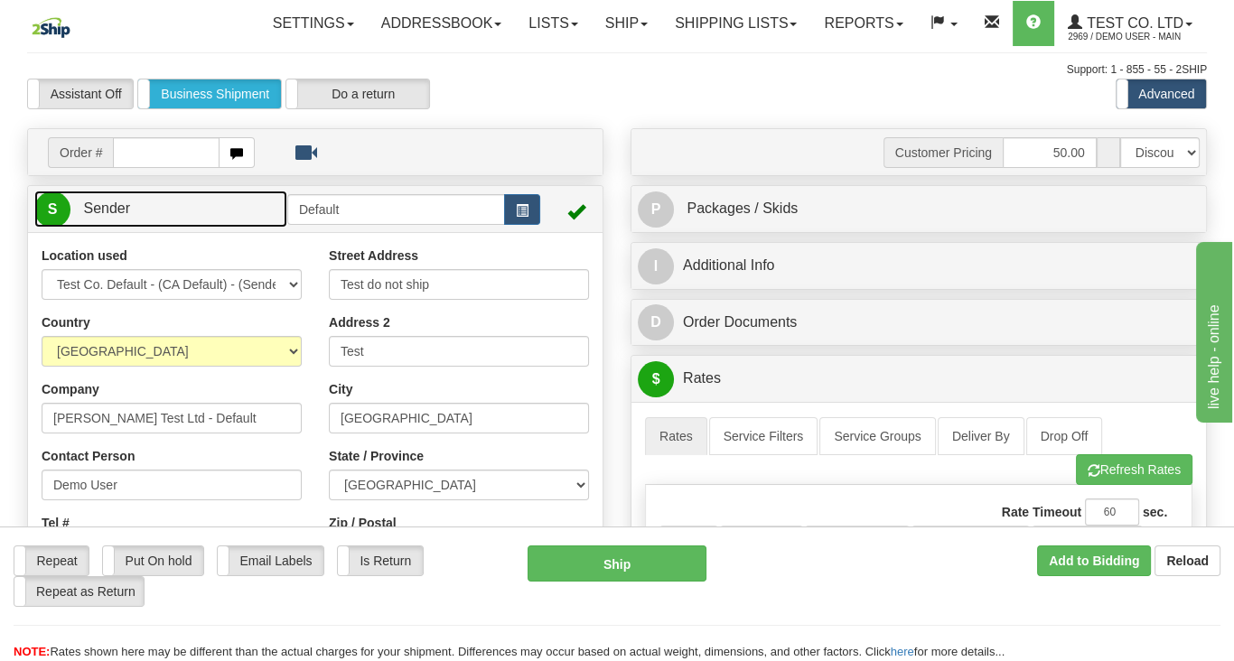
click at [183, 228] on link "S Sender" at bounding box center [160, 209] width 253 height 37
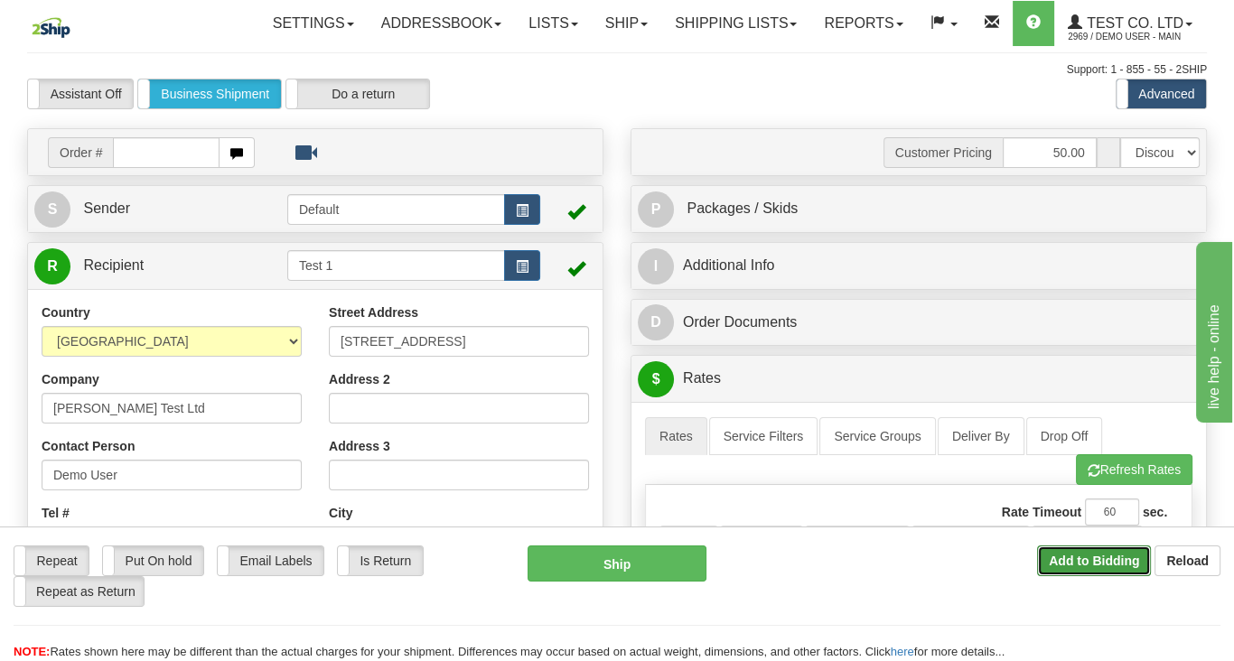
click at [1075, 555] on b "Add to Bidding" at bounding box center [1094, 561] width 90 height 14
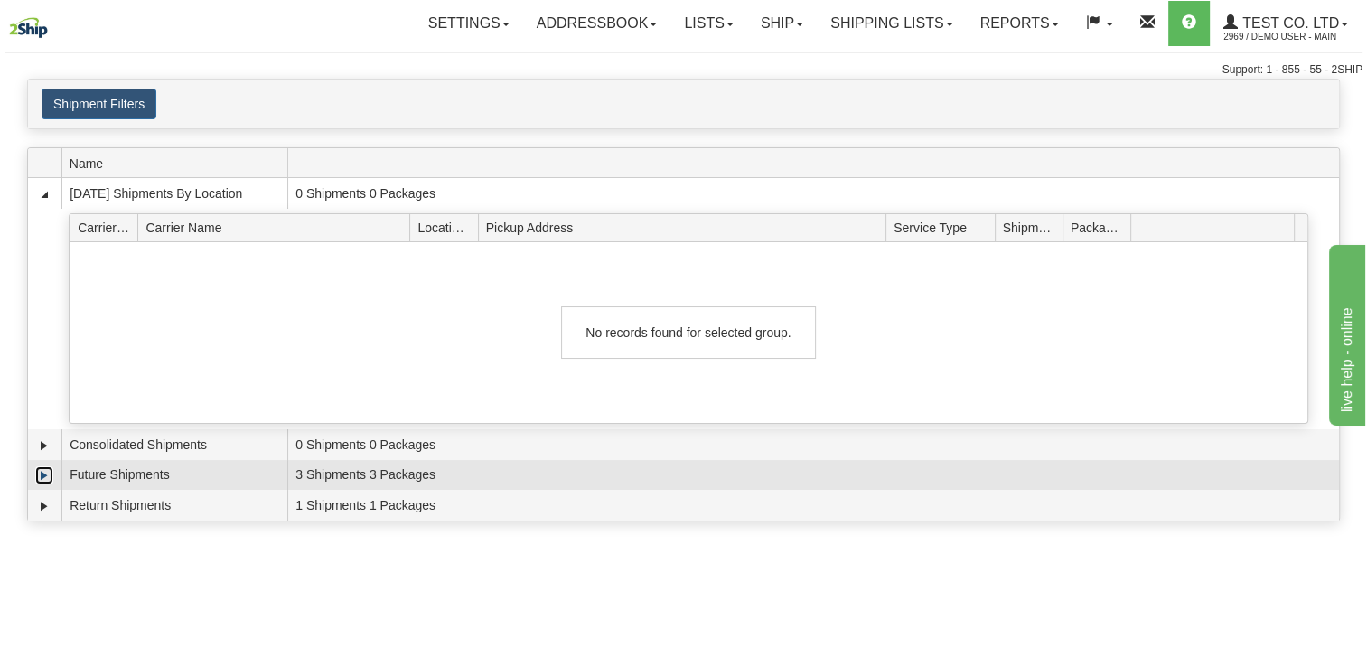
drag, startPoint x: 36, startPoint y: 472, endPoint x: 122, endPoint y: 474, distance: 85.8
click at [36, 473] on link "Expand" at bounding box center [44, 475] width 18 height 18
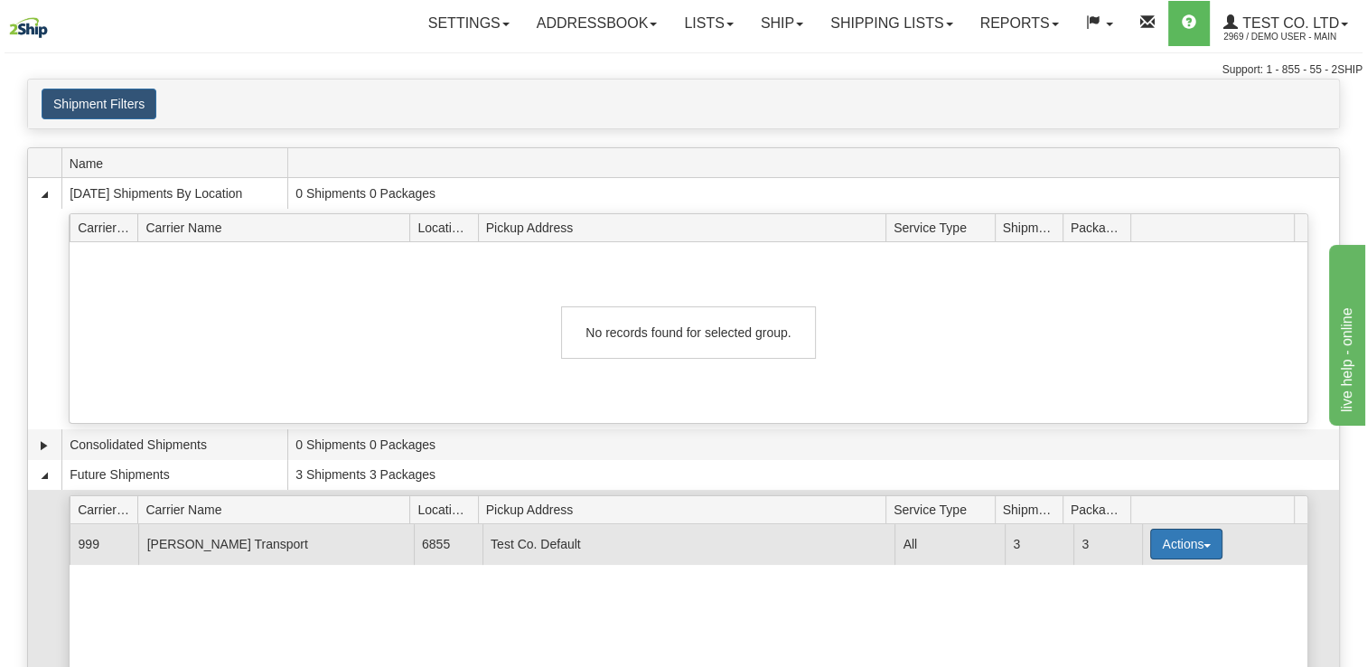
drag, startPoint x: 1152, startPoint y: 526, endPoint x: 1163, endPoint y: 536, distance: 15.3
click at [1155, 528] on button "Actions" at bounding box center [1186, 543] width 72 height 31
click at [1132, 574] on span "Details" at bounding box center [1119, 577] width 49 height 13
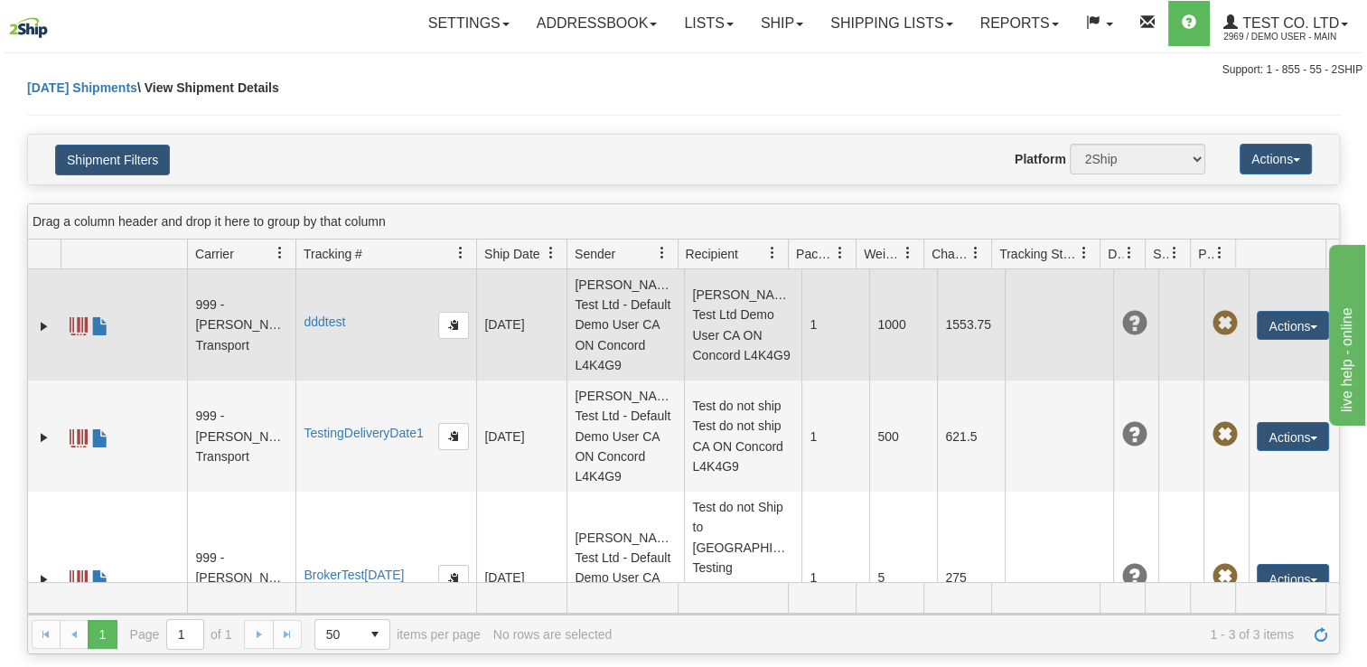
scroll to position [22, 0]
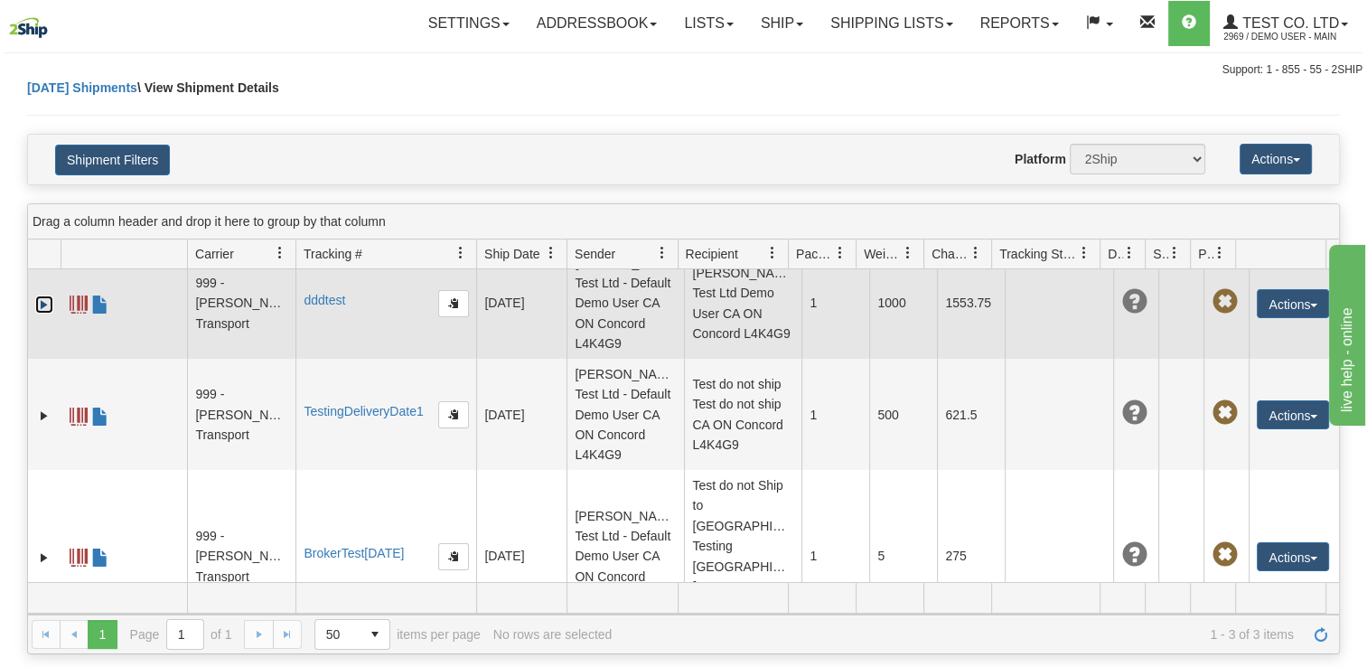
click at [39, 303] on link "Expand" at bounding box center [44, 304] width 18 height 18
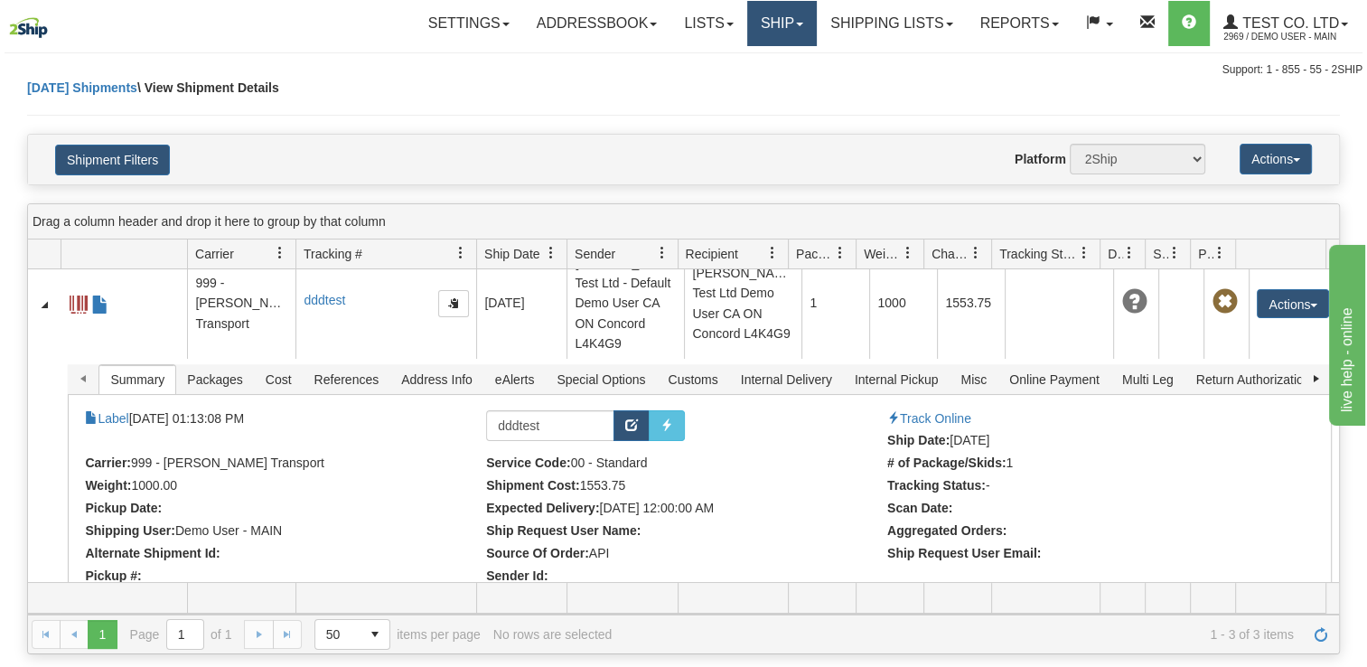
click at [764, 27] on link "Ship" at bounding box center [782, 23] width 70 height 45
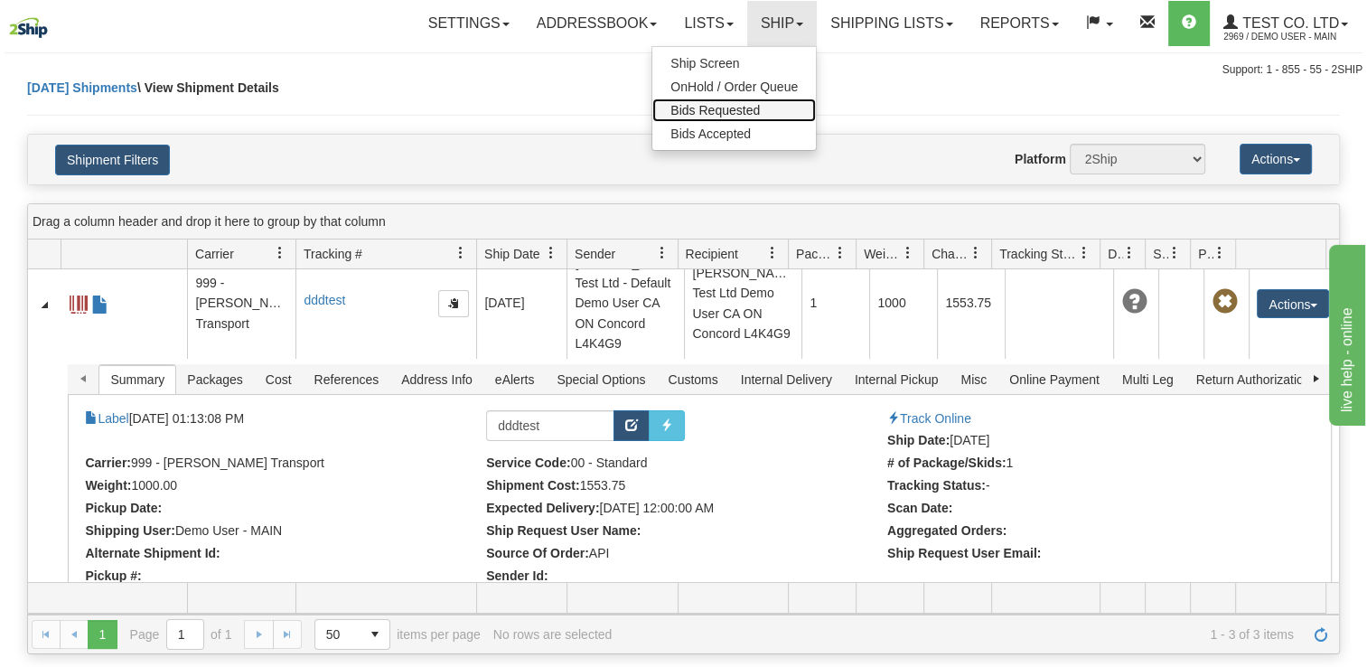
click at [701, 108] on span "Bids Requested" at bounding box center [714, 110] width 89 height 14
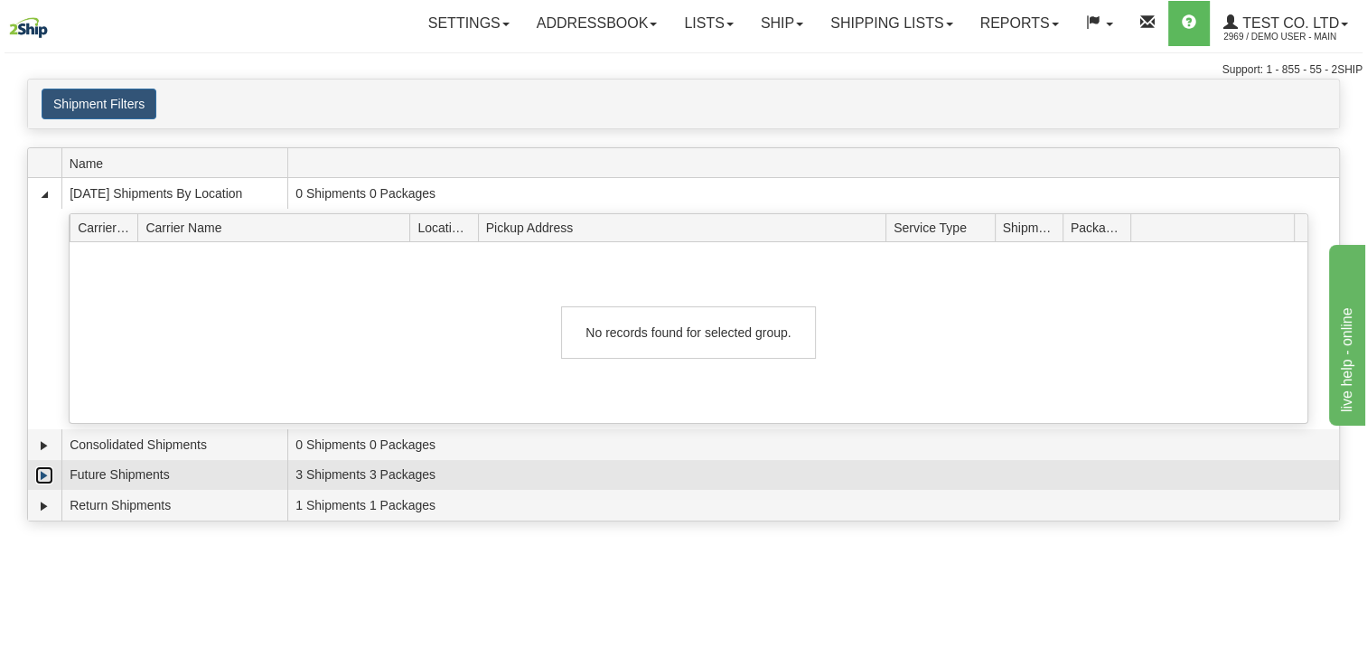
click at [36, 475] on link "Expand" at bounding box center [44, 475] width 18 height 18
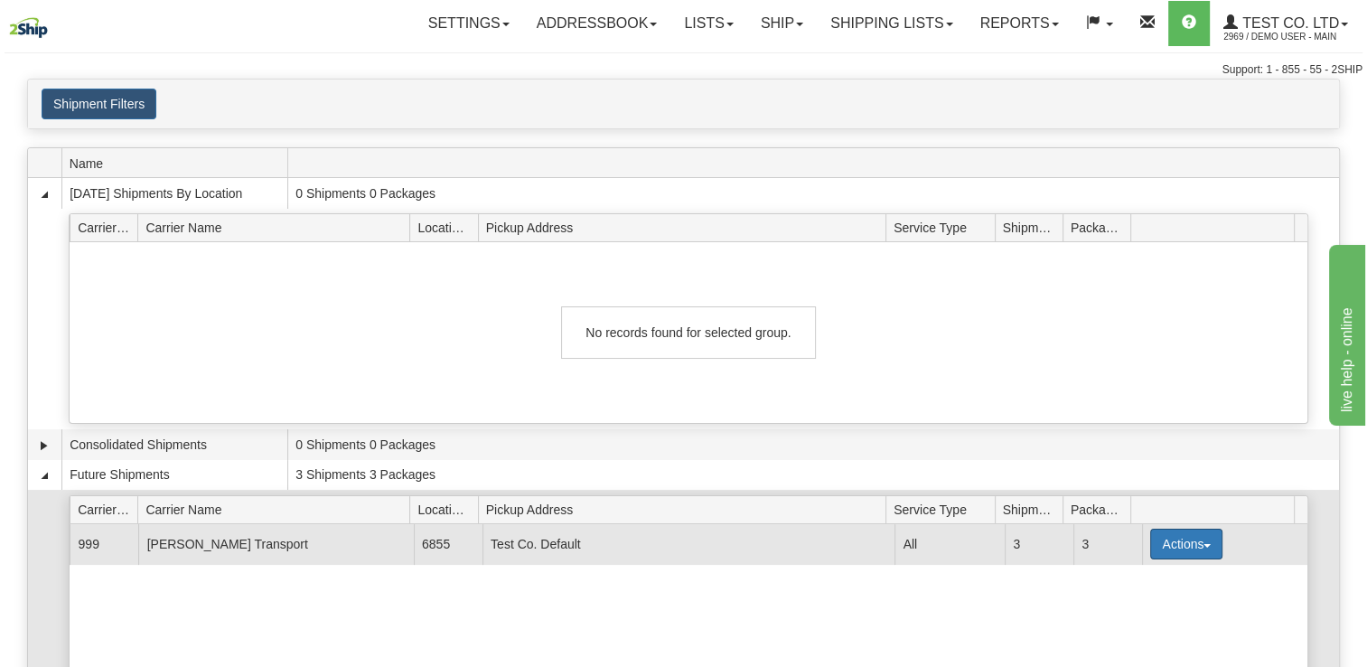
click at [1189, 545] on button "Actions" at bounding box center [1186, 543] width 72 height 31
click at [1143, 573] on span "Details" at bounding box center [1119, 577] width 49 height 13
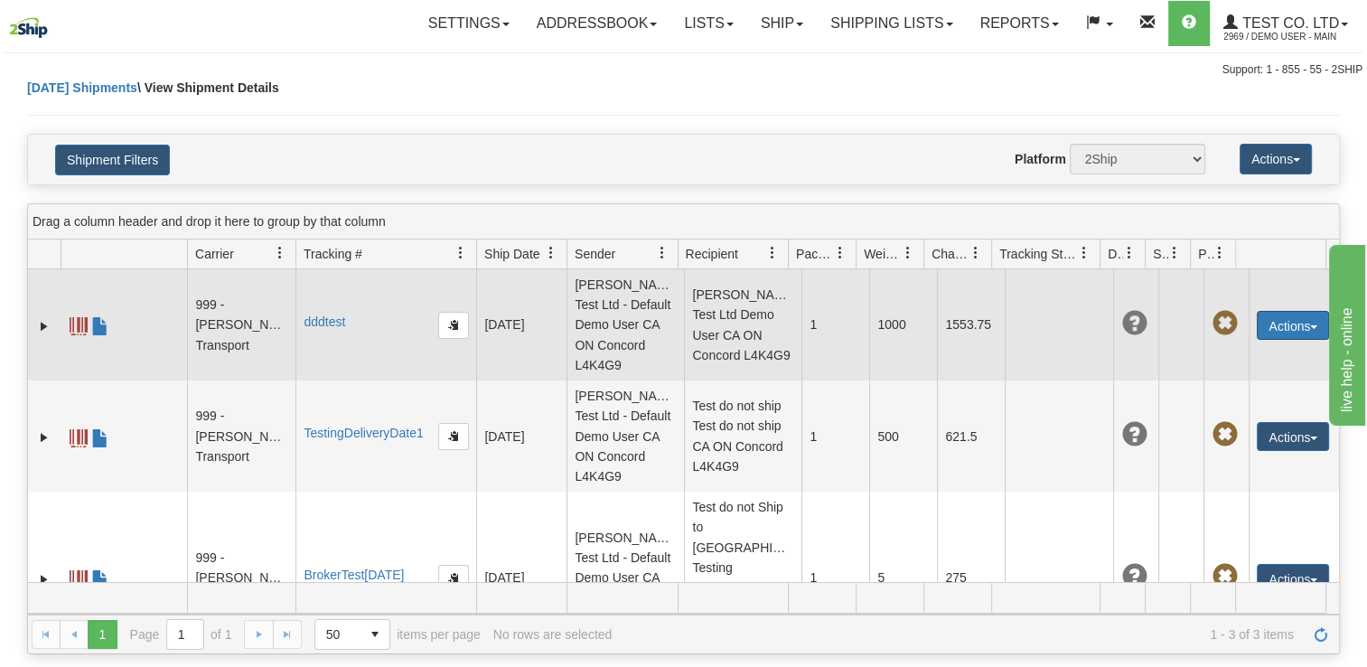
click at [1282, 314] on button "Actions" at bounding box center [1292, 325] width 72 height 29
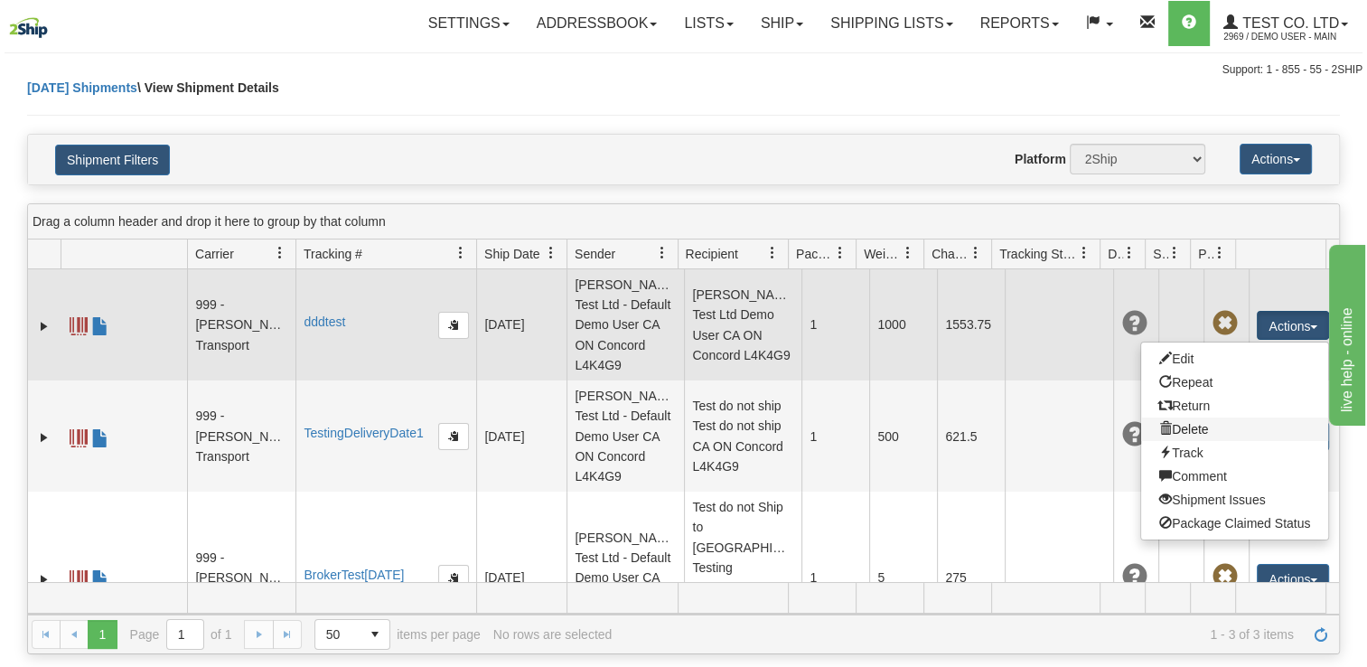
click at [1197, 428] on link "Delete" at bounding box center [1234, 428] width 187 height 23
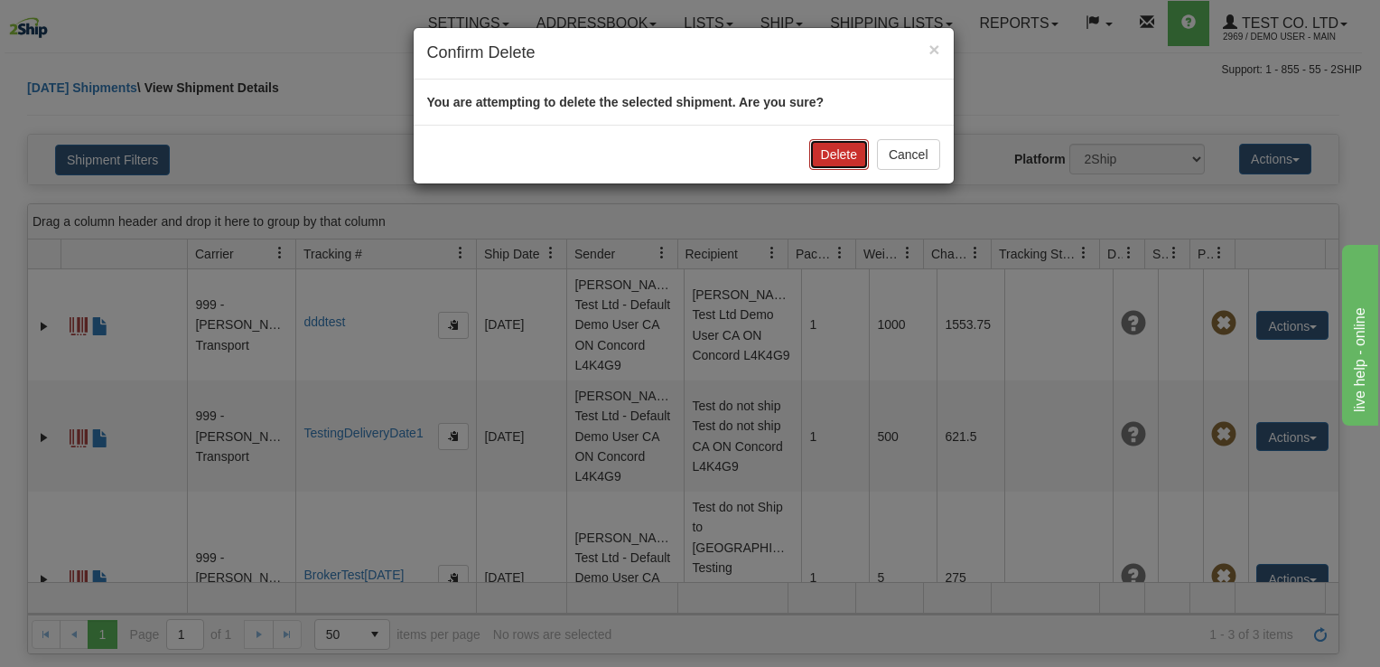
click at [842, 161] on button "Delete" at bounding box center [839, 154] width 60 height 31
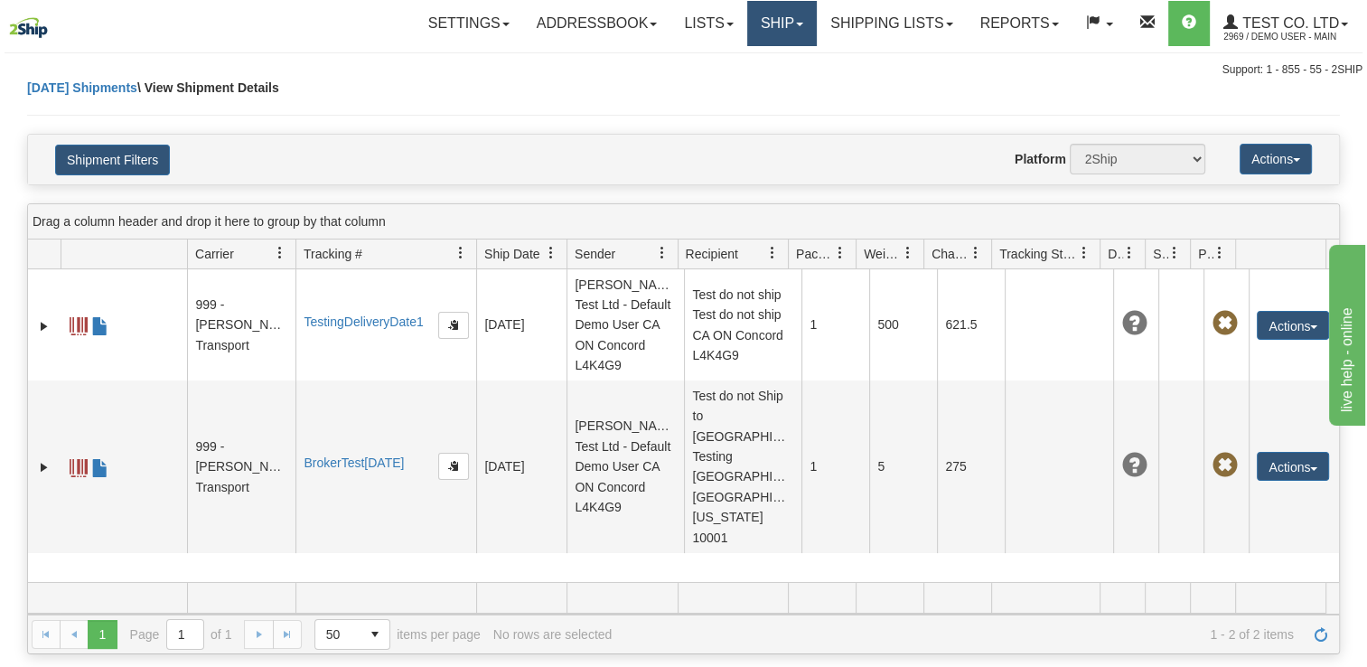
drag, startPoint x: 752, startPoint y: 23, endPoint x: 733, endPoint y: 87, distance: 66.0
click at [752, 23] on link "Ship" at bounding box center [782, 23] width 70 height 45
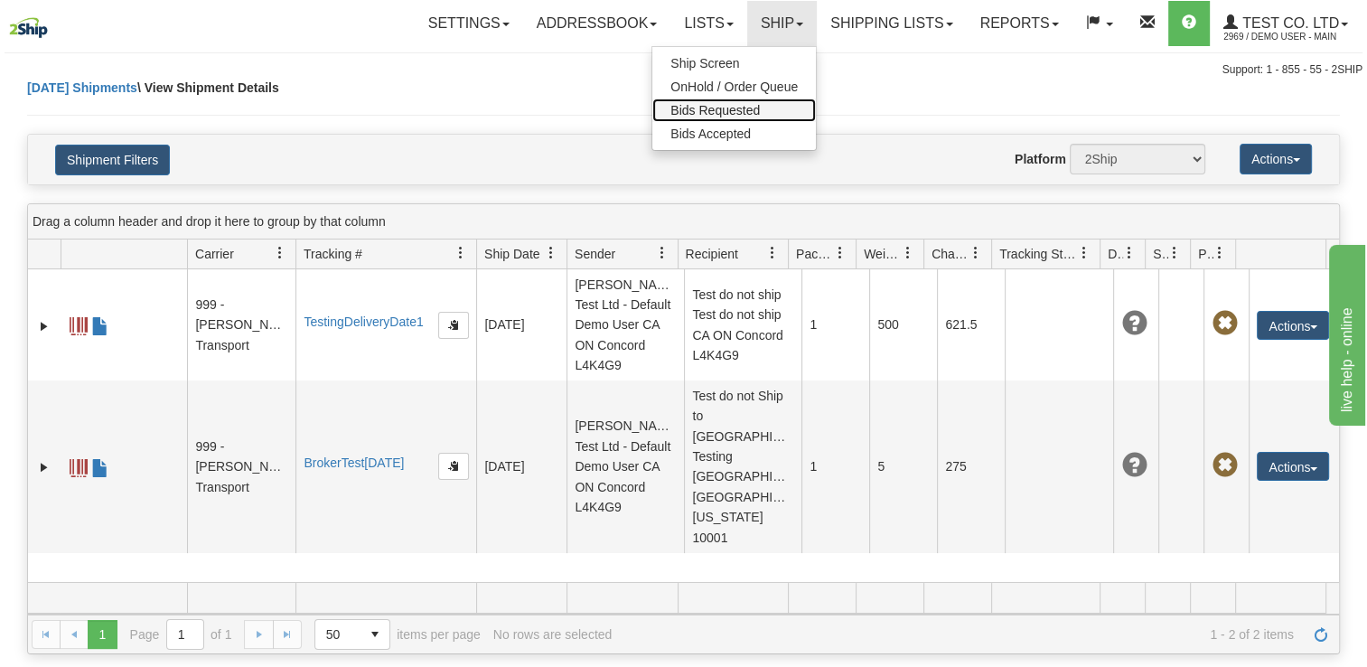
click at [686, 109] on span "Bids Requested" at bounding box center [714, 110] width 89 height 14
